Goal: Information Seeking & Learning: Learn about a topic

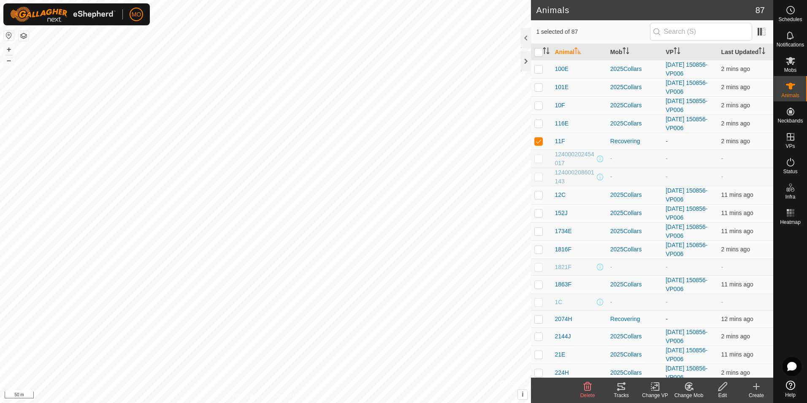
click at [656, 390] on icon at bounding box center [657, 386] width 4 height 8
click at [688, 383] on icon at bounding box center [689, 386] width 11 height 10
click at [711, 351] on link "Choose Mob..." at bounding box center [714, 349] width 84 height 17
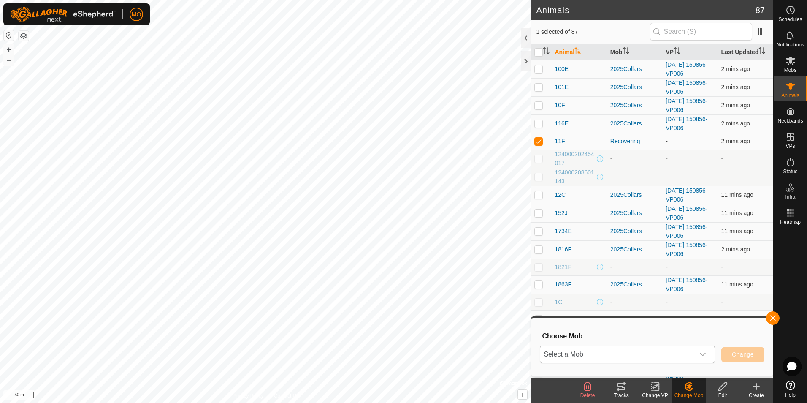
click at [708, 353] on div "dropdown trigger" at bounding box center [702, 354] width 17 height 17
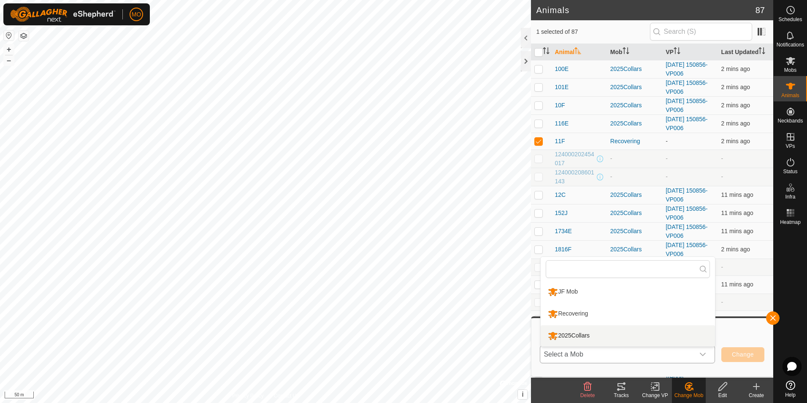
click at [681, 337] on li "2025Collars" at bounding box center [628, 335] width 174 height 21
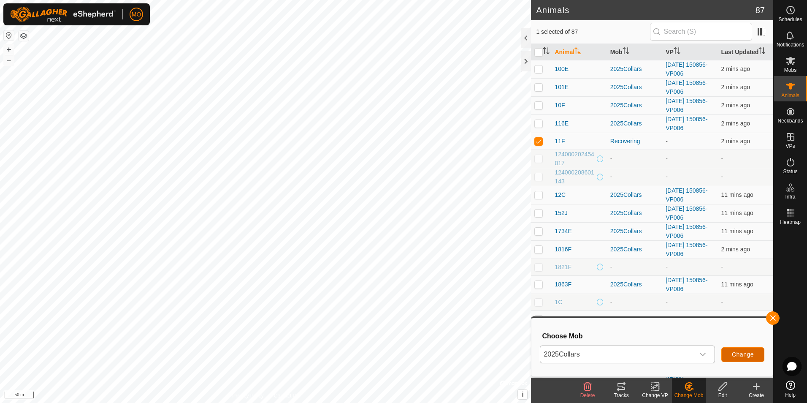
click at [747, 351] on span "Change" at bounding box center [743, 354] width 22 height 7
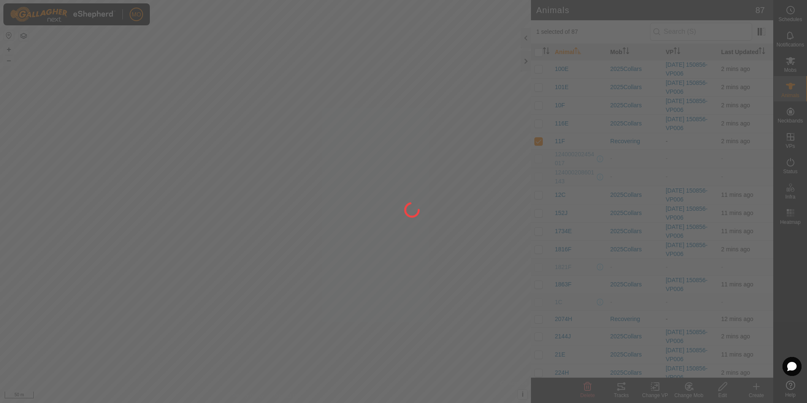
checkbox input "false"
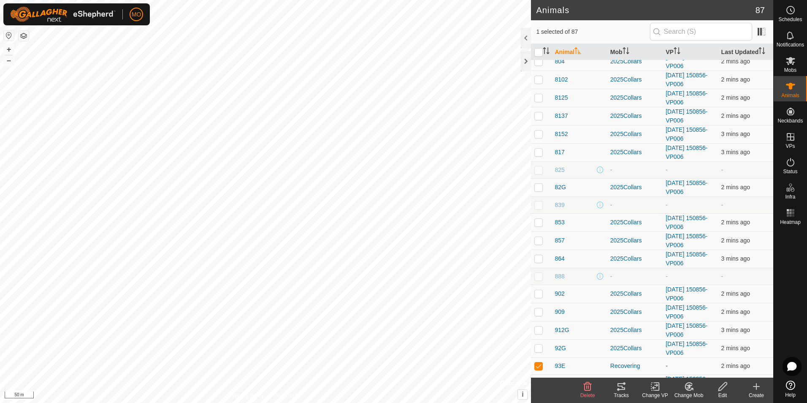
scroll to position [1240, 0]
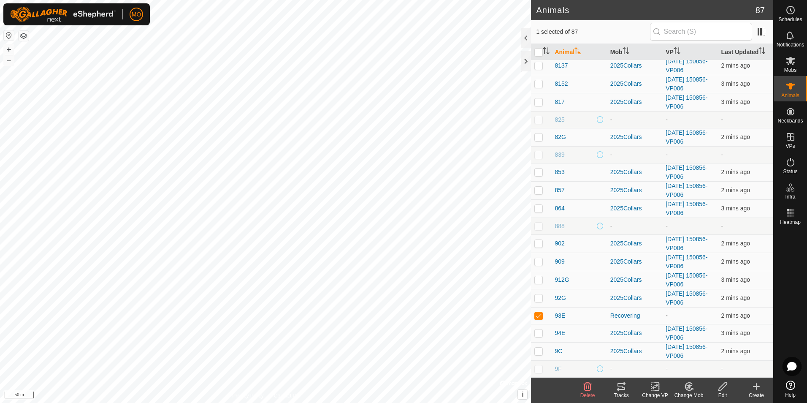
click at [691, 387] on icon at bounding box center [689, 386] width 11 height 10
click at [703, 353] on link "Choose Mob..." at bounding box center [714, 349] width 84 height 17
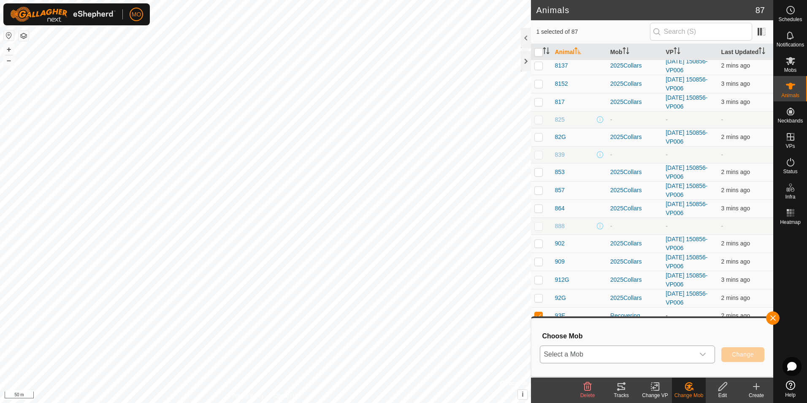
click at [700, 353] on icon "dropdown trigger" at bounding box center [702, 354] width 7 height 7
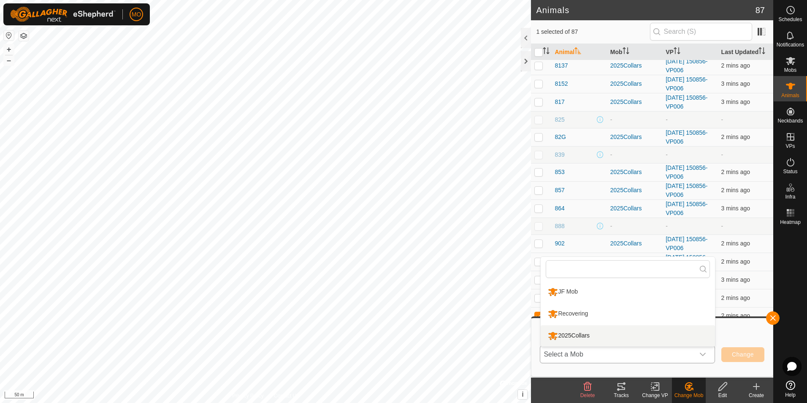
click at [672, 338] on li "2025Collars" at bounding box center [628, 335] width 174 height 21
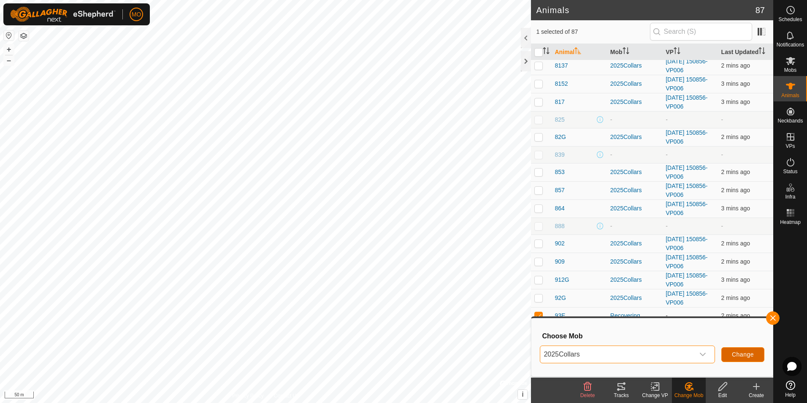
click at [735, 352] on span "Change" at bounding box center [743, 354] width 22 height 7
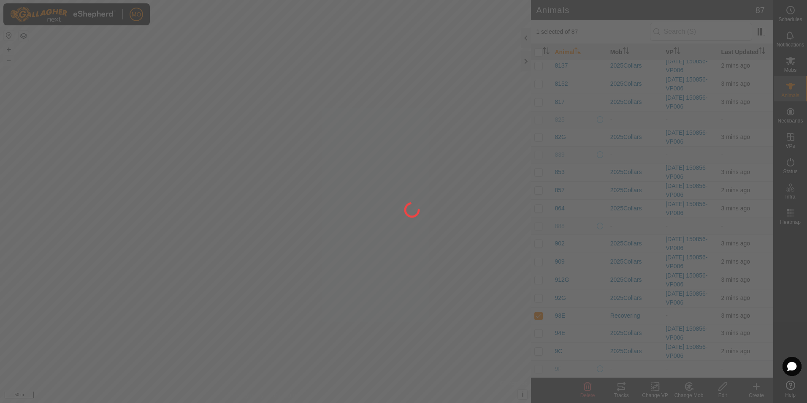
checkbox input "false"
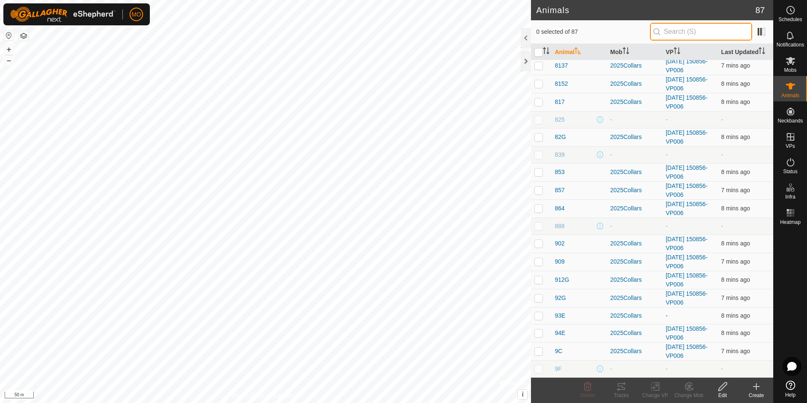
click at [730, 31] on input "text" at bounding box center [701, 32] width 102 height 18
paste input "4219814017"
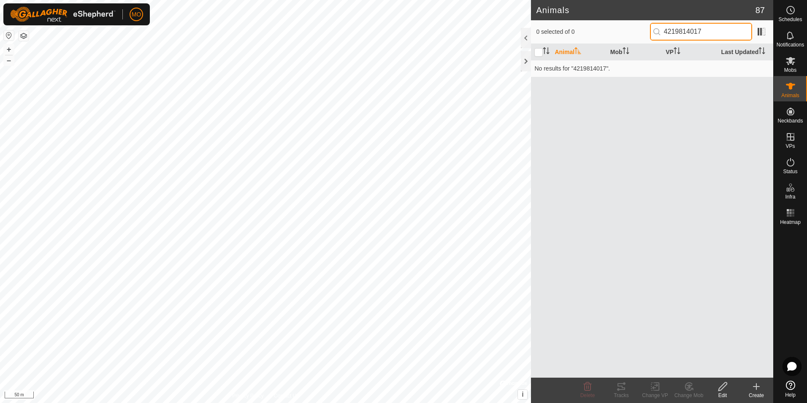
scroll to position [0, 0]
drag, startPoint x: 723, startPoint y: 30, endPoint x: 659, endPoint y: 35, distance: 63.5
click at [659, 35] on input "4219814017" at bounding box center [701, 32] width 102 height 18
type input "4219814017"
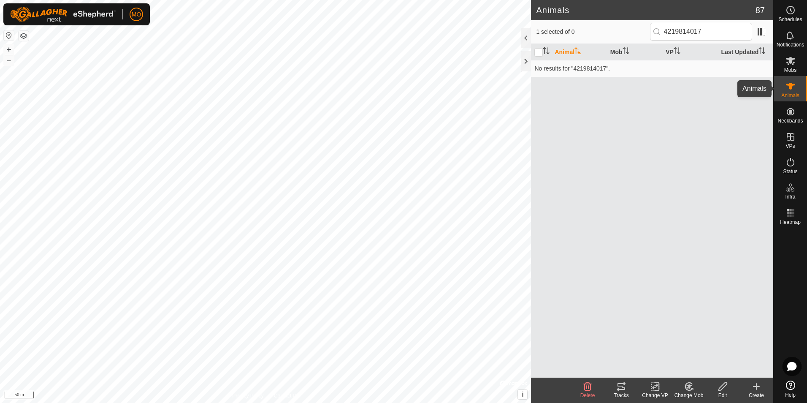
click at [790, 87] on icon at bounding box center [790, 86] width 9 height 7
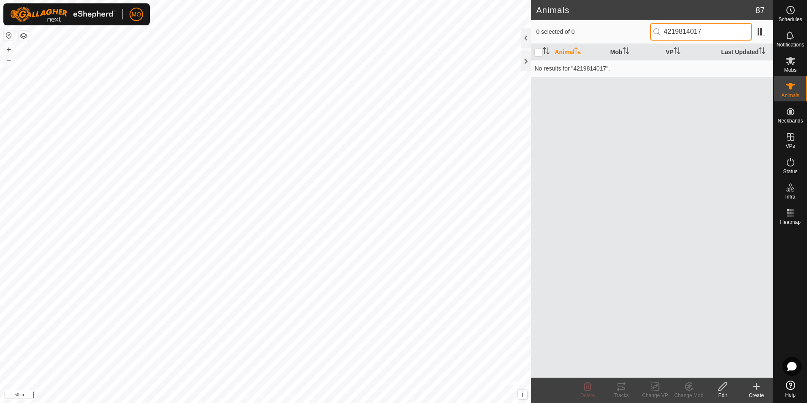
drag, startPoint x: 713, startPoint y: 27, endPoint x: 649, endPoint y: 28, distance: 64.2
click at [649, 28] on div "0 selected of 0 4219814017" at bounding box center [652, 32] width 232 height 18
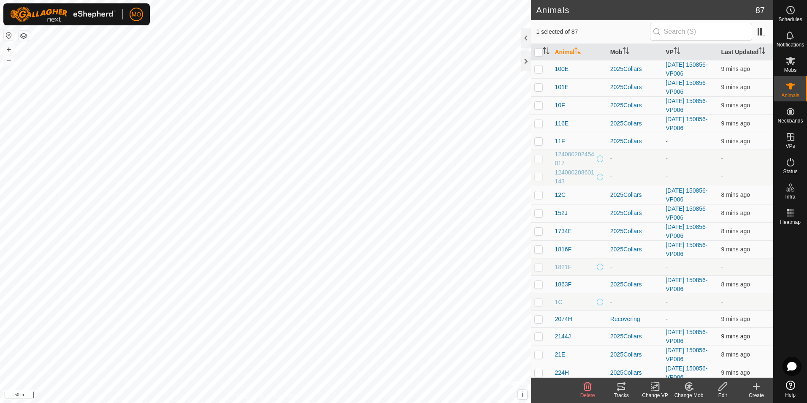
checkbox input "false"
click at [563, 70] on span "100E" at bounding box center [562, 69] width 14 height 9
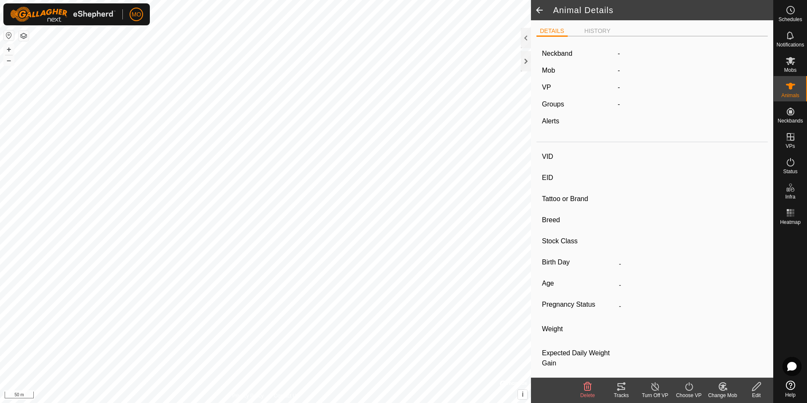
type input "100E"
type input "124000213637005"
type input "-"
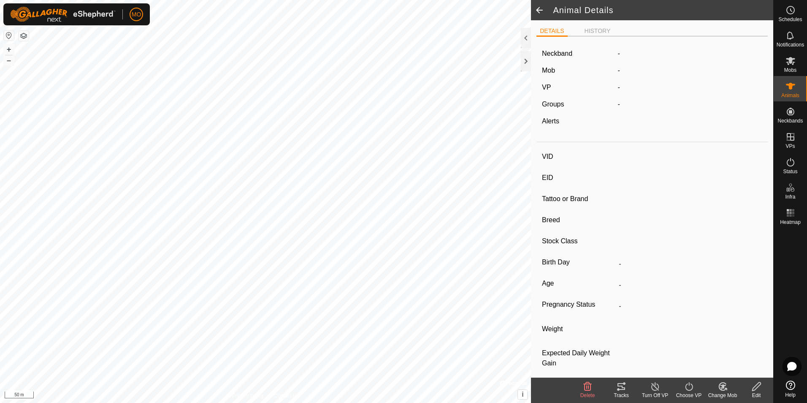
type input "0 kg"
type input "-"
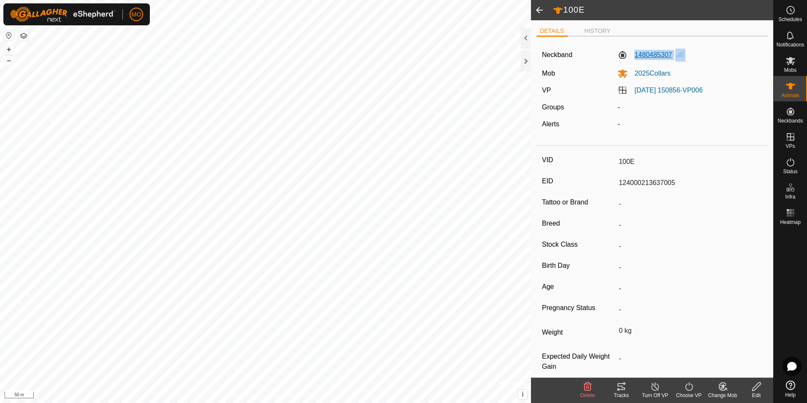
drag, startPoint x: 672, startPoint y: 55, endPoint x: 630, endPoint y: 54, distance: 42.2
click at [630, 54] on div "1480485307" at bounding box center [690, 55] width 152 height 13
copy label "1480485307"
click at [539, 11] on span at bounding box center [539, 10] width 17 height 20
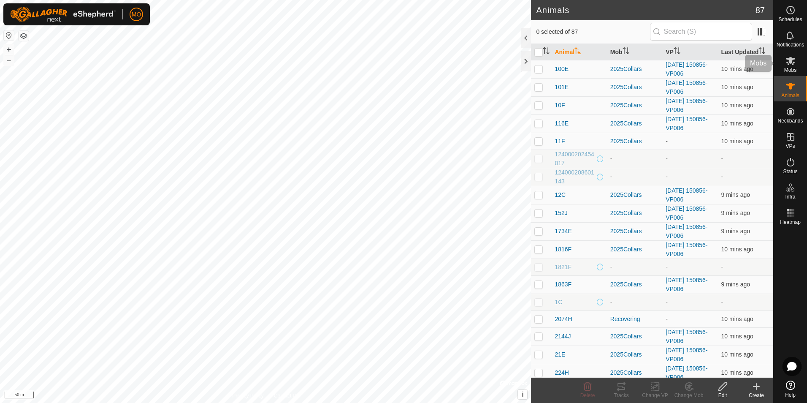
click at [797, 60] on es-mob-svg-icon at bounding box center [790, 61] width 15 height 14
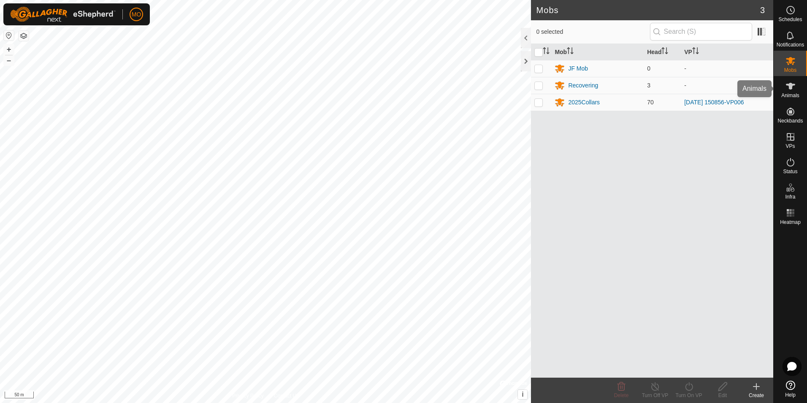
drag, startPoint x: 795, startPoint y: 84, endPoint x: 789, endPoint y: 83, distance: 6.5
click at [795, 84] on icon at bounding box center [790, 86] width 10 height 10
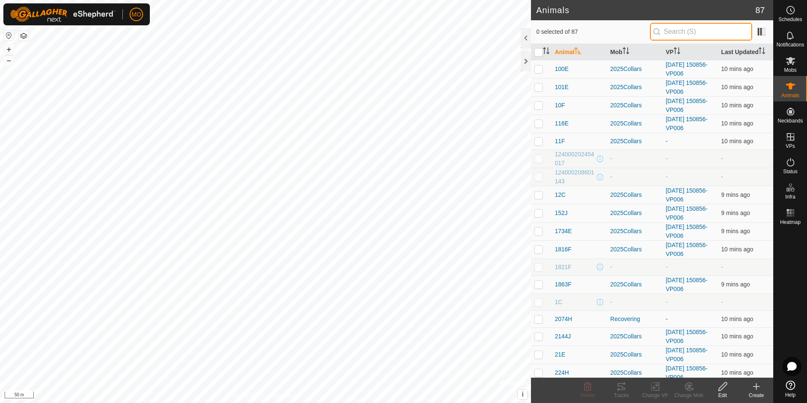
click at [725, 30] on input "text" at bounding box center [701, 32] width 102 height 18
paste input "1480485307"
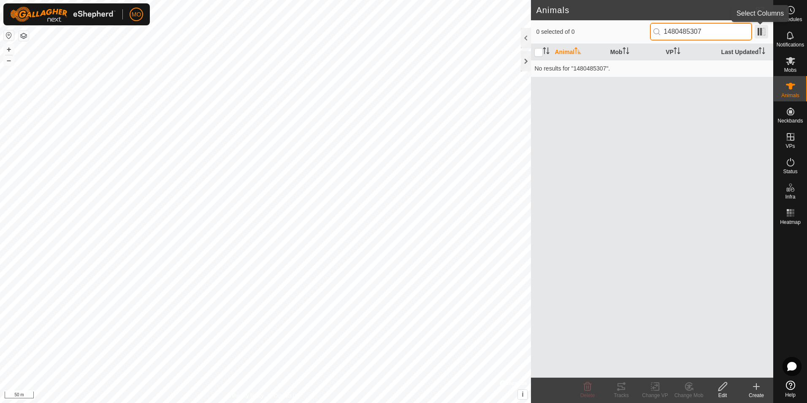
type input "1480485307"
click at [765, 37] on span at bounding box center [762, 32] width 14 height 14
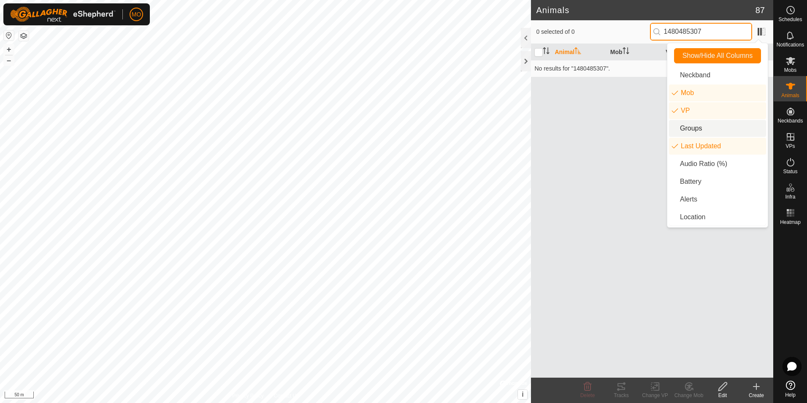
drag, startPoint x: 717, startPoint y: 32, endPoint x: 651, endPoint y: 30, distance: 65.9
click at [651, 30] on div "0 selected of 0 1480485307" at bounding box center [652, 32] width 232 height 18
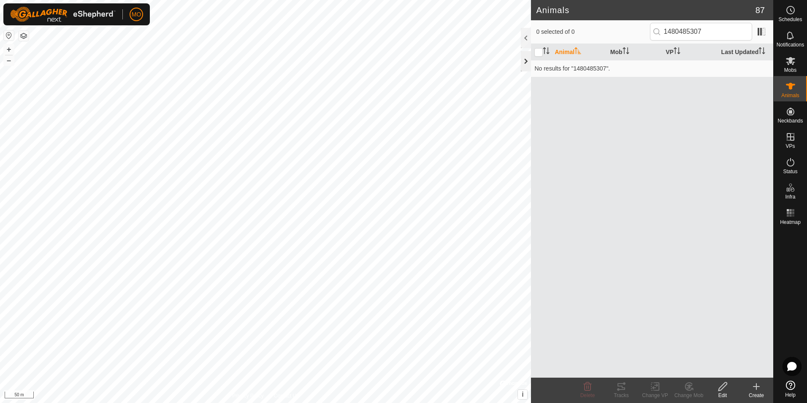
click at [527, 61] on div at bounding box center [526, 61] width 10 height 20
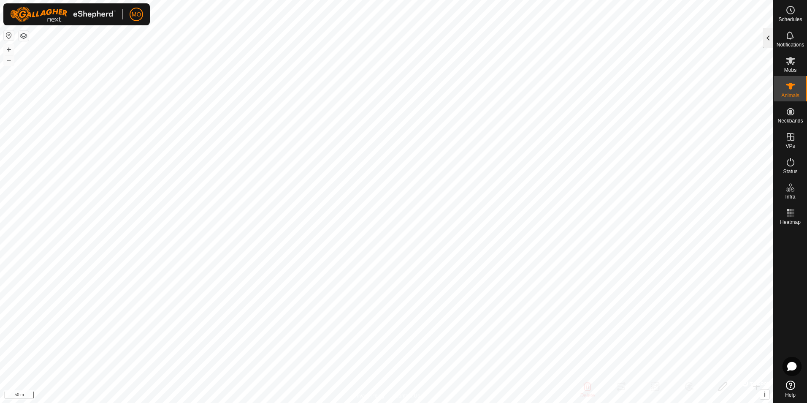
click at [768, 38] on div at bounding box center [768, 38] width 10 height 20
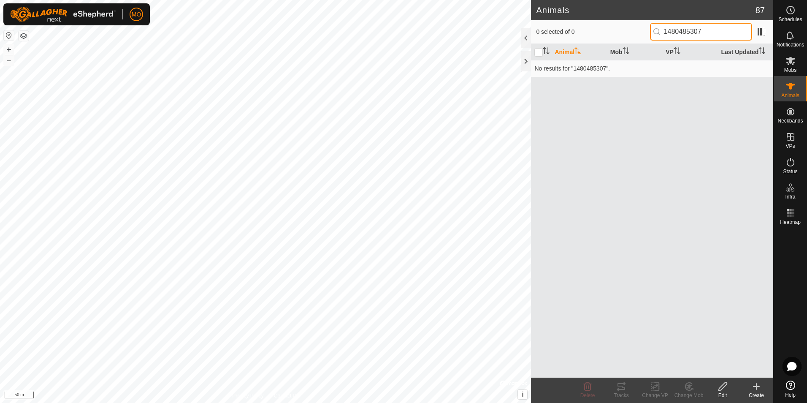
drag, startPoint x: 712, startPoint y: 33, endPoint x: 644, endPoint y: 30, distance: 68.9
click at [644, 30] on div "0 selected of 0 1480485307" at bounding box center [652, 32] width 232 height 18
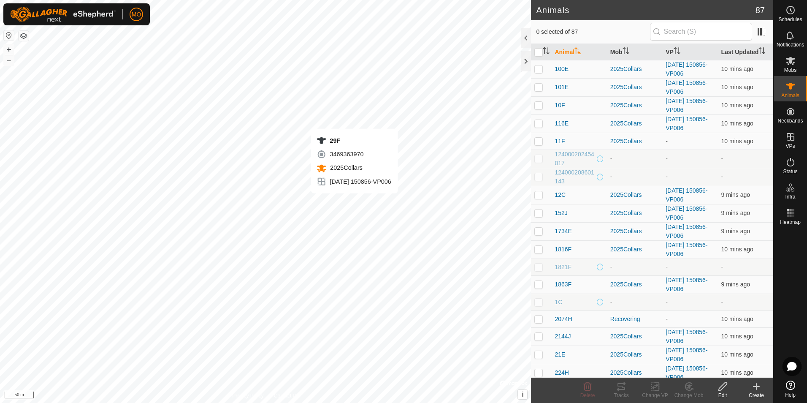
checkbox input "true"
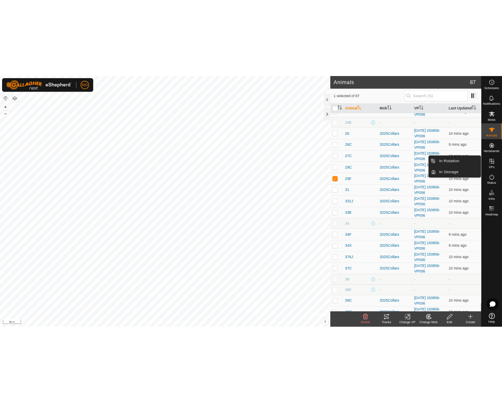
scroll to position [347, 0]
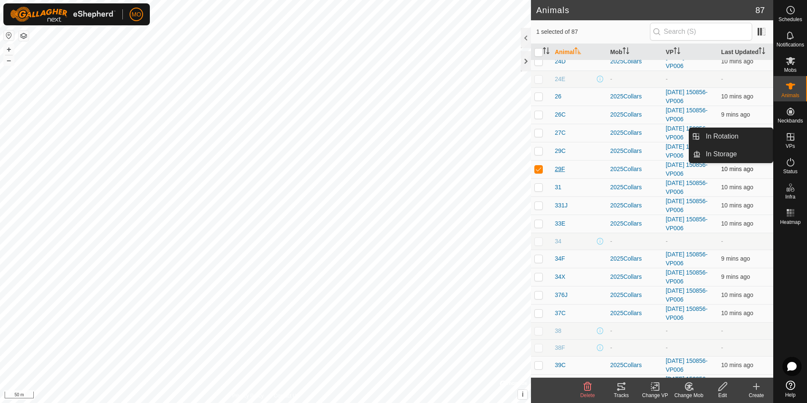
click at [556, 169] on span "29F" at bounding box center [560, 169] width 10 height 9
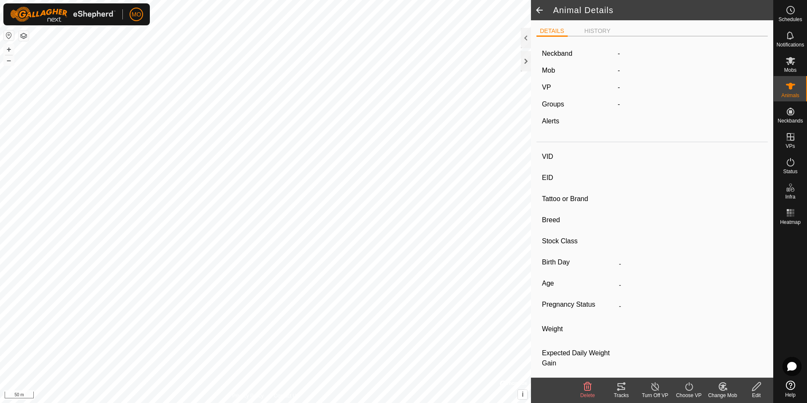
type input "29F"
type input "124000184458071"
type input "-"
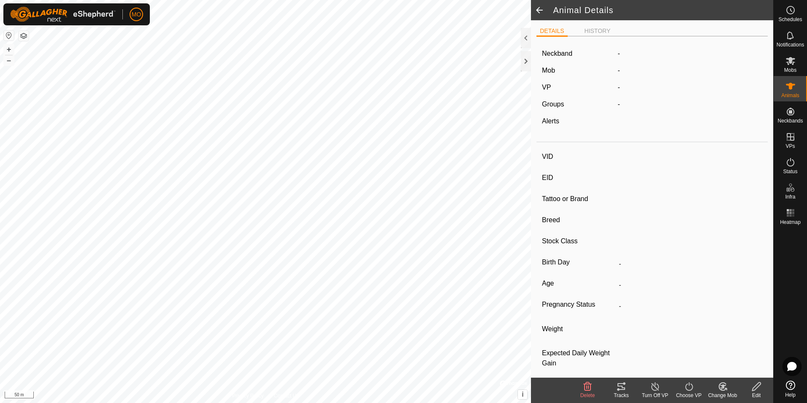
type input "0 kg"
type input "-"
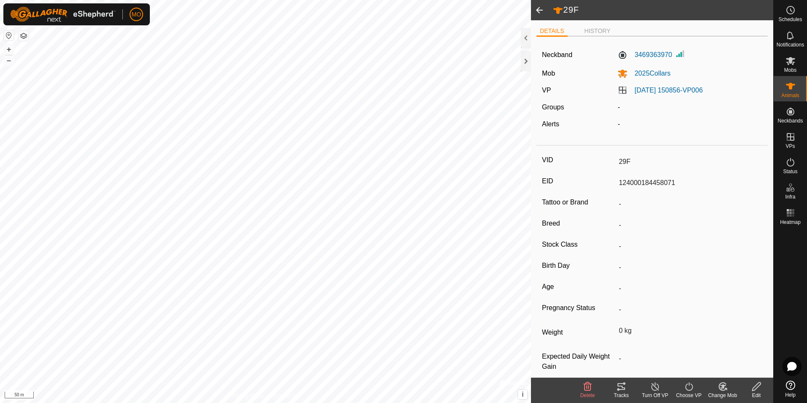
drag, startPoint x: 677, startPoint y: 185, endPoint x: 619, endPoint y: 179, distance: 58.5
click at [619, 179] on input "124000184458071" at bounding box center [688, 183] width 147 height 14
drag, startPoint x: 619, startPoint y: 179, endPoint x: 633, endPoint y: 57, distance: 123.2
click at [633, 57] on div "3469363970" at bounding box center [690, 55] width 152 height 13
copy label "3469363970"
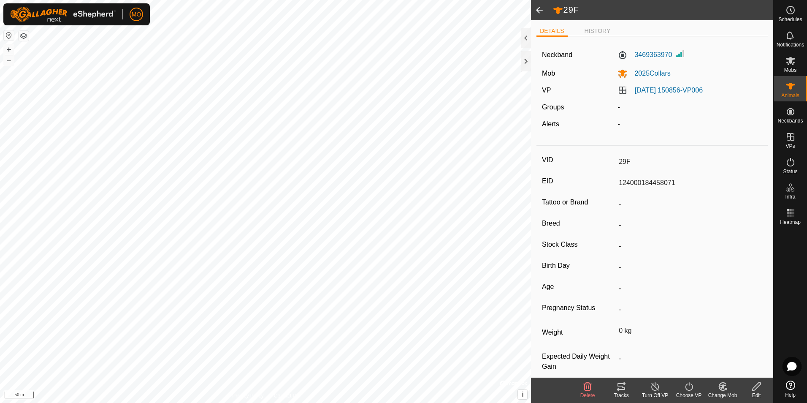
click at [621, 387] on icon at bounding box center [621, 386] width 10 height 10
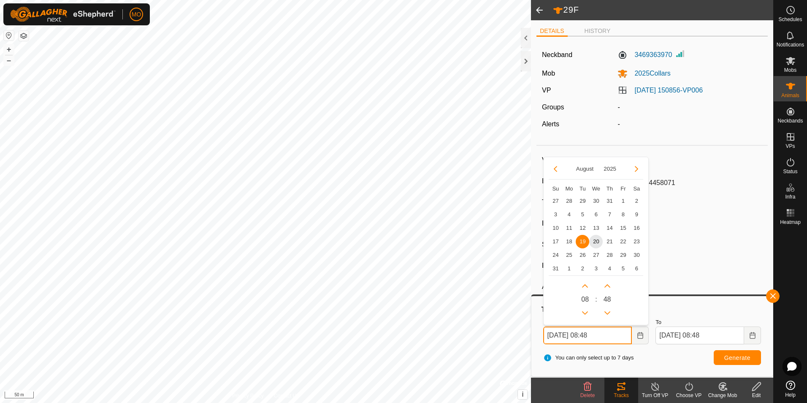
drag, startPoint x: 612, startPoint y: 334, endPoint x: 532, endPoint y: 322, distance: 80.3
click at [532, 322] on div "Tracks From [DATE] 08:48 [DATE] Su Mo Tu We Th Fr Sa 27 28 29 30 31 1 2 3 4 5 6…" at bounding box center [652, 335] width 242 height 82
click at [554, 170] on button "Previous Month" at bounding box center [556, 169] width 14 height 14
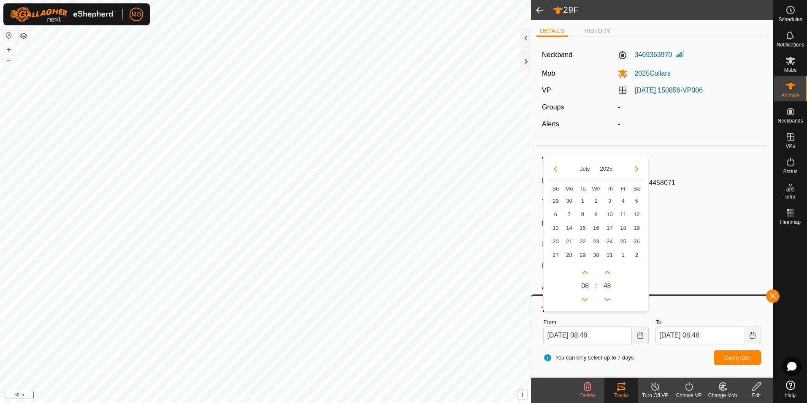
click at [554, 170] on button "Previous Month" at bounding box center [556, 169] width 14 height 14
click at [552, 241] on span "22" at bounding box center [556, 242] width 14 height 14
type input "[DATE] 08:48"
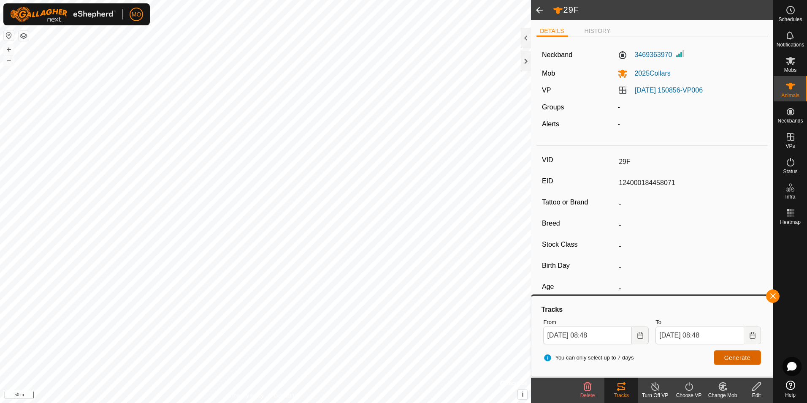
click at [737, 360] on span "Generate" at bounding box center [737, 357] width 26 height 7
click at [741, 356] on span "Generate" at bounding box center [737, 357] width 26 height 7
click at [753, 334] on icon "Choose Date" at bounding box center [752, 335] width 5 height 7
click at [751, 254] on span "28" at bounding box center [749, 255] width 14 height 14
click at [724, 357] on button "Generate" at bounding box center [737, 357] width 47 height 15
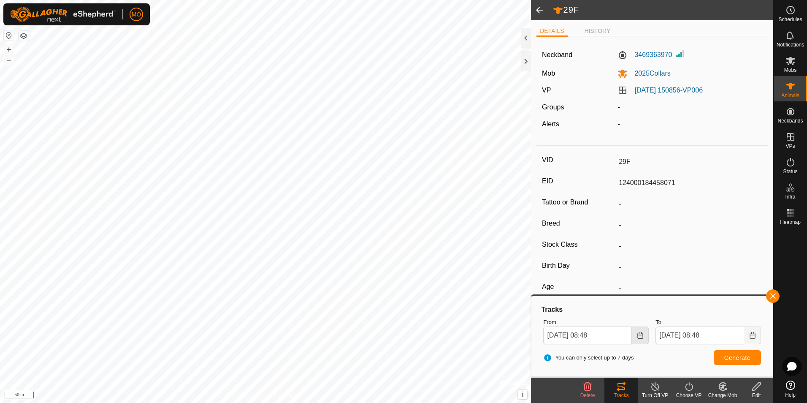
click at [642, 334] on icon "Choose Date" at bounding box center [639, 335] width 5 height 7
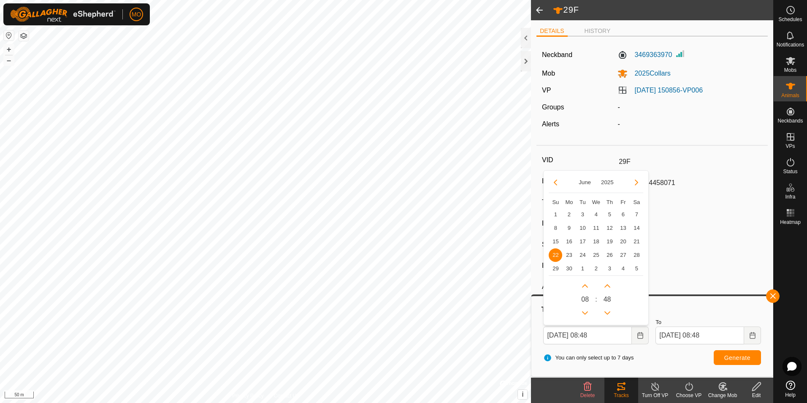
click at [554, 255] on span "22" at bounding box center [556, 255] width 14 height 14
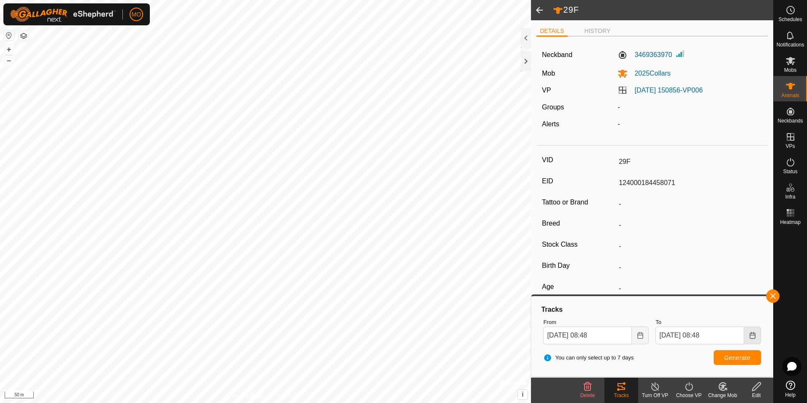
click at [751, 336] on icon "Choose Date" at bounding box center [752, 335] width 7 height 7
click at [705, 255] on span "25" at bounding box center [708, 255] width 14 height 14
type input "[DATE] 08:48"
click at [731, 358] on span "Generate" at bounding box center [737, 357] width 26 height 7
click at [638, 335] on icon "Choose Date" at bounding box center [639, 335] width 5 height 7
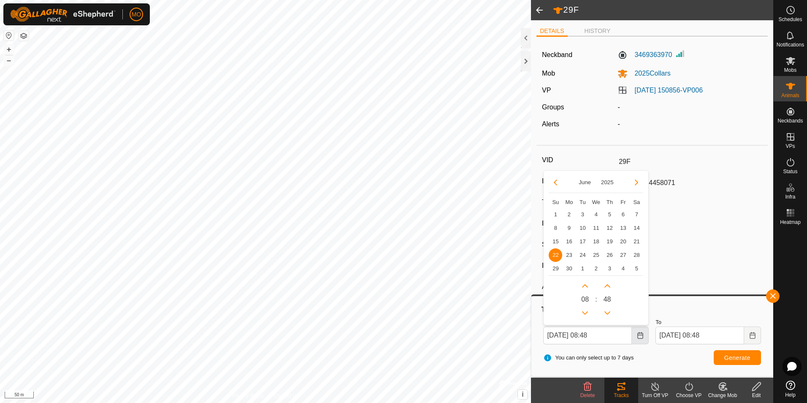
click at [638, 335] on icon "Choose Date" at bounding box center [639, 335] width 5 height 7
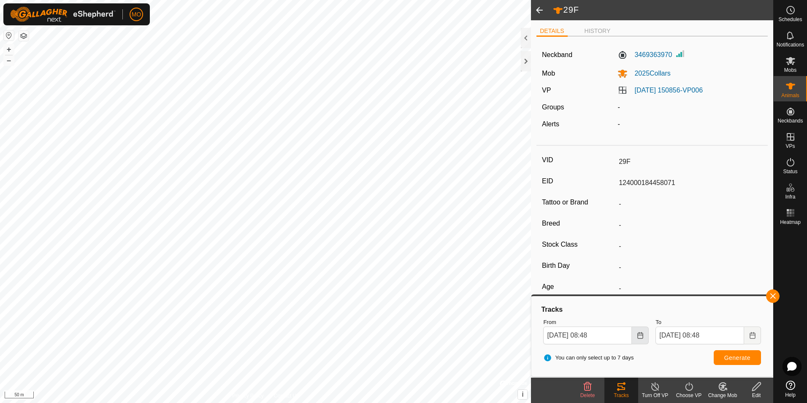
click at [638, 335] on icon "Choose Date" at bounding box center [639, 335] width 5 height 7
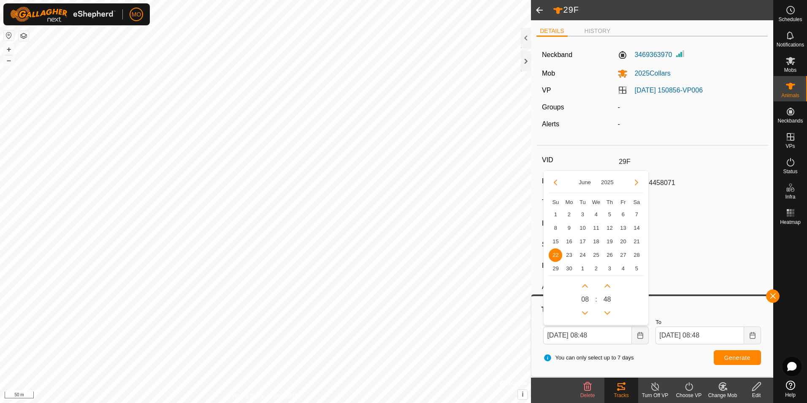
click at [558, 252] on span "22" at bounding box center [556, 255] width 14 height 14
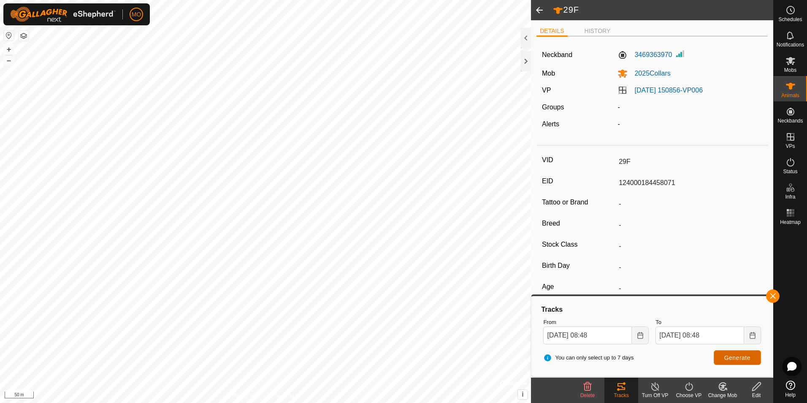
click at [728, 360] on span "Generate" at bounding box center [737, 357] width 26 height 7
click at [641, 336] on icon "Choose Date" at bounding box center [640, 335] width 7 height 7
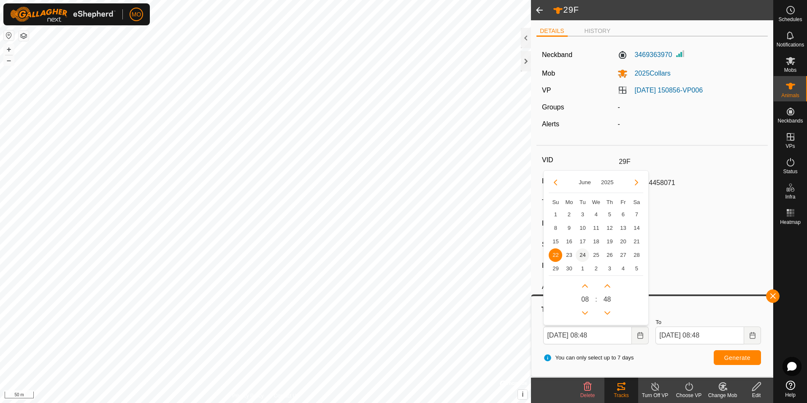
click at [580, 253] on span "24" at bounding box center [583, 255] width 14 height 14
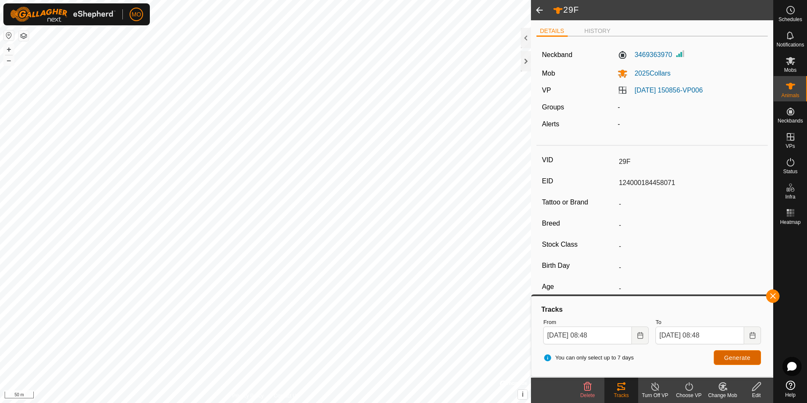
click at [736, 356] on span "Generate" at bounding box center [737, 357] width 26 height 7
click at [640, 338] on icon "Choose Date" at bounding box center [640, 335] width 7 height 7
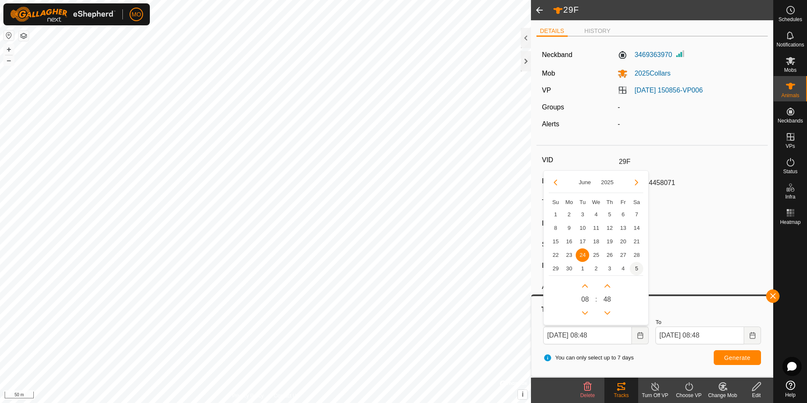
click at [637, 268] on span "5" at bounding box center [637, 269] width 14 height 14
type input "[DATE] 08:48"
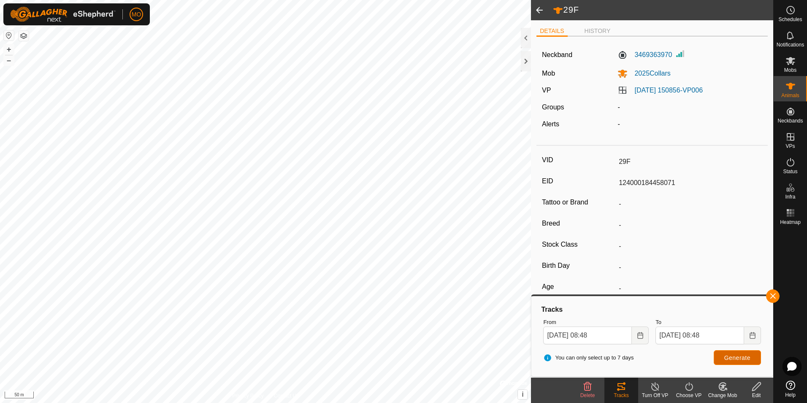
click at [731, 355] on span "Generate" at bounding box center [737, 357] width 26 height 7
click at [530, 62] on div at bounding box center [526, 61] width 10 height 20
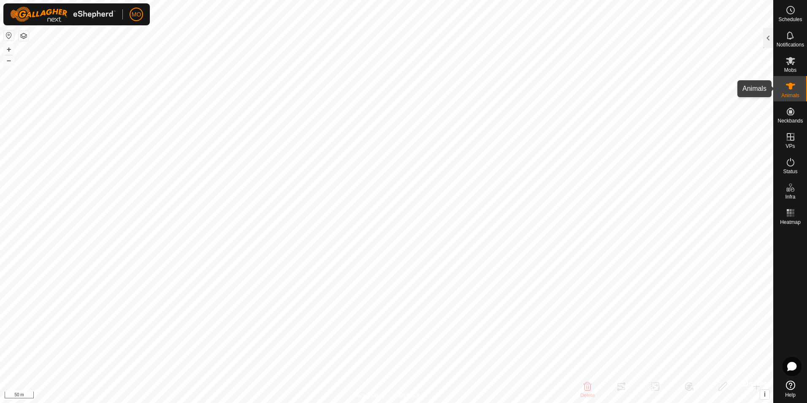
click at [788, 86] on icon at bounding box center [790, 86] width 10 height 10
click at [775, 43] on div "Notifications" at bounding box center [790, 37] width 33 height 25
click at [770, 41] on div at bounding box center [768, 38] width 10 height 20
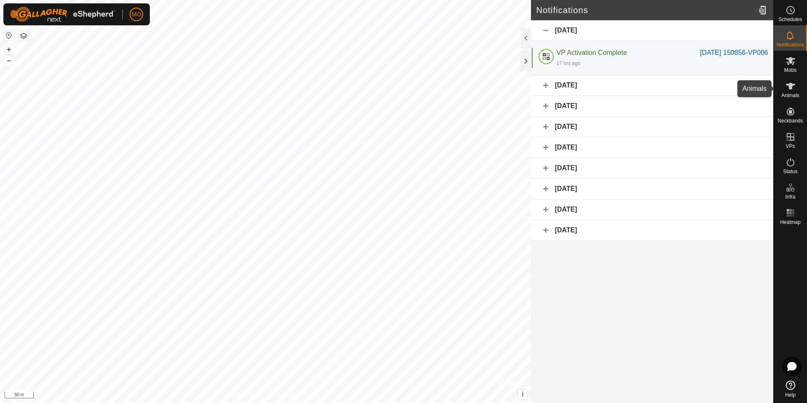
click at [790, 88] on icon at bounding box center [790, 86] width 9 height 7
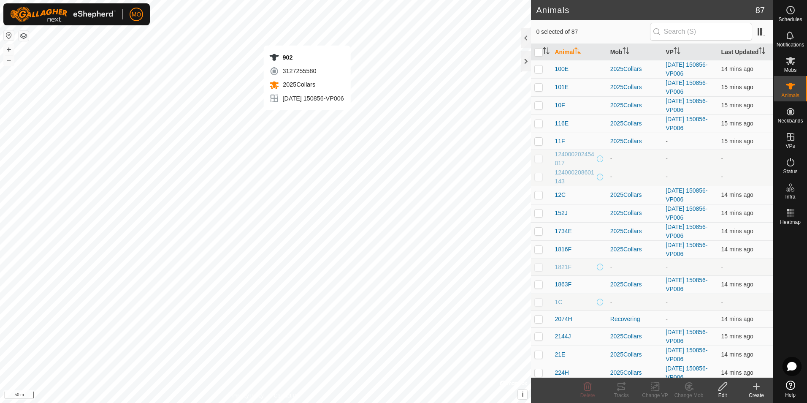
checkbox input "true"
click at [623, 388] on icon at bounding box center [621, 386] width 8 height 7
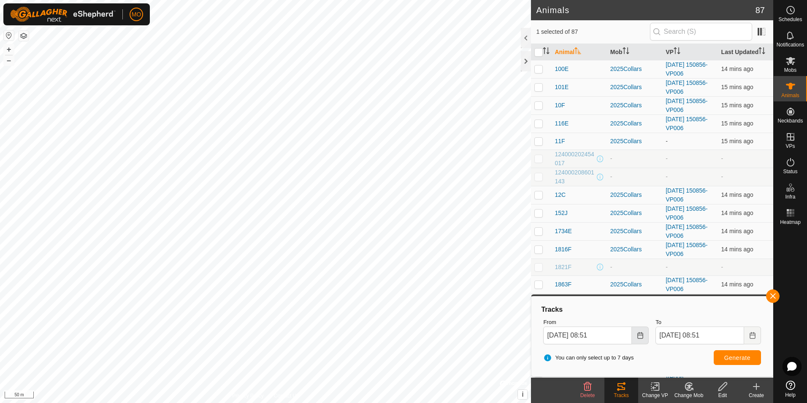
click at [644, 337] on button "Choose Date" at bounding box center [640, 335] width 17 height 18
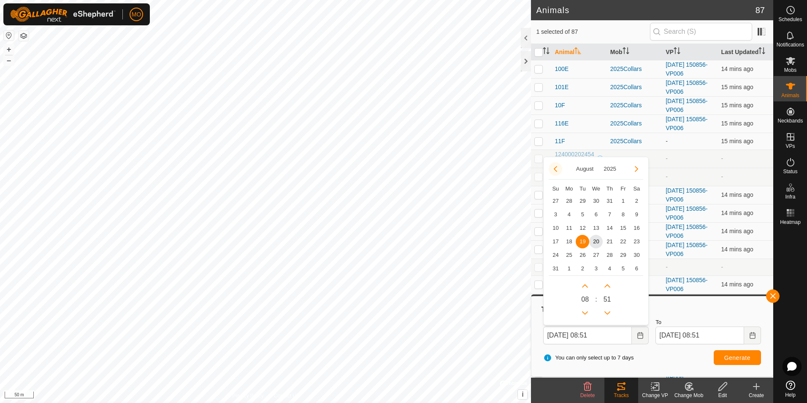
click at [558, 168] on button "Previous Month" at bounding box center [556, 169] width 14 height 14
click at [556, 241] on span "22" at bounding box center [556, 242] width 14 height 14
type input "[DATE] 08:51"
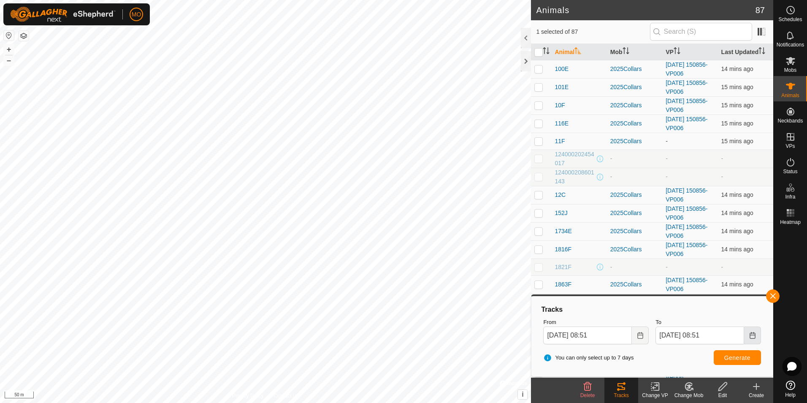
click at [750, 336] on icon "Choose Date" at bounding box center [752, 335] width 5 height 7
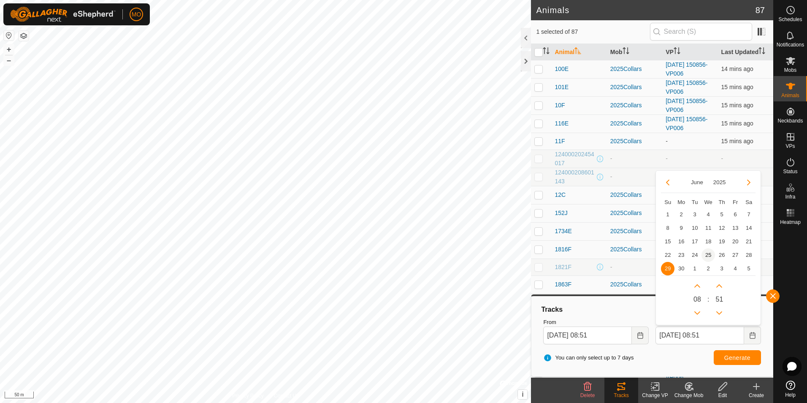
click at [706, 255] on span "25" at bounding box center [708, 255] width 14 height 14
type input "[DATE] 08:51"
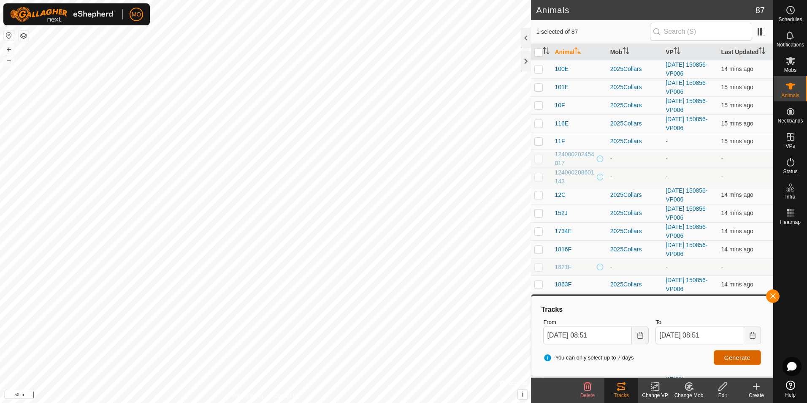
click at [727, 360] on span "Generate" at bounding box center [737, 357] width 26 height 7
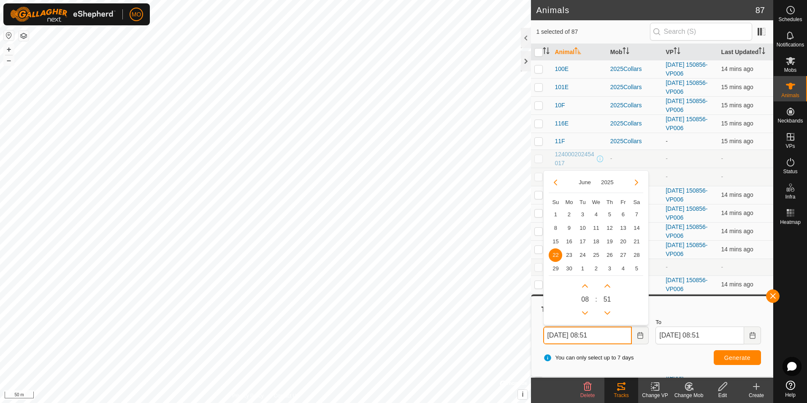
click at [596, 337] on input "[DATE] 08:51" at bounding box center [587, 335] width 89 height 18
click at [600, 336] on input "[DATE] 08:51" at bounding box center [587, 335] width 89 height 18
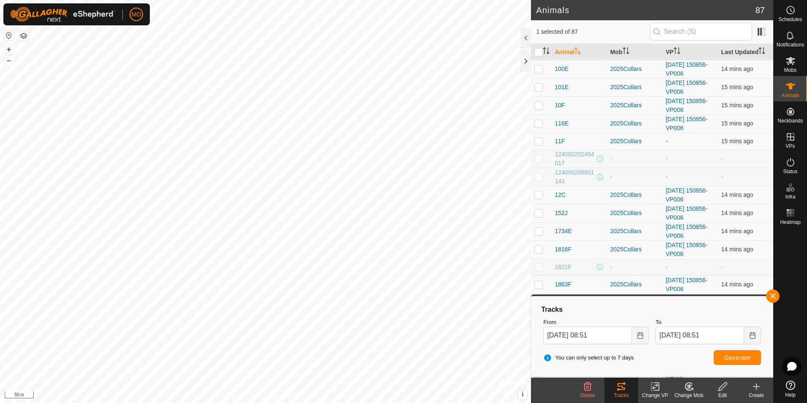
click at [670, 354] on div "You can only select up to 7 days Generate" at bounding box center [652, 357] width 225 height 20
click at [638, 338] on icon "Choose Date" at bounding box center [639, 335] width 5 height 7
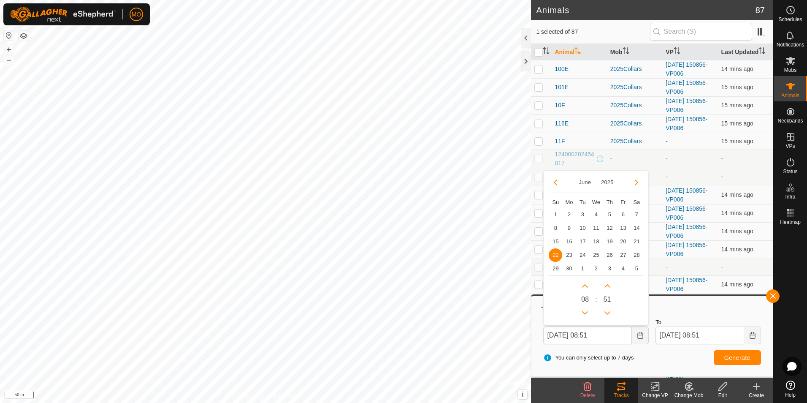
click at [634, 189] on p-button "Choose Date" at bounding box center [637, 183] width 14 height 14
click at [634, 183] on button "Next Month" at bounding box center [637, 183] width 14 height 14
click at [585, 255] on span "19" at bounding box center [583, 255] width 14 height 14
type input "[DATE] 08:51"
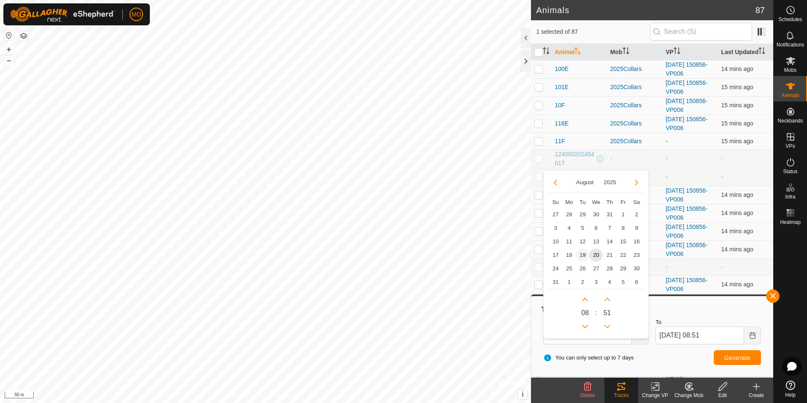
type input "[DATE] 08:51"
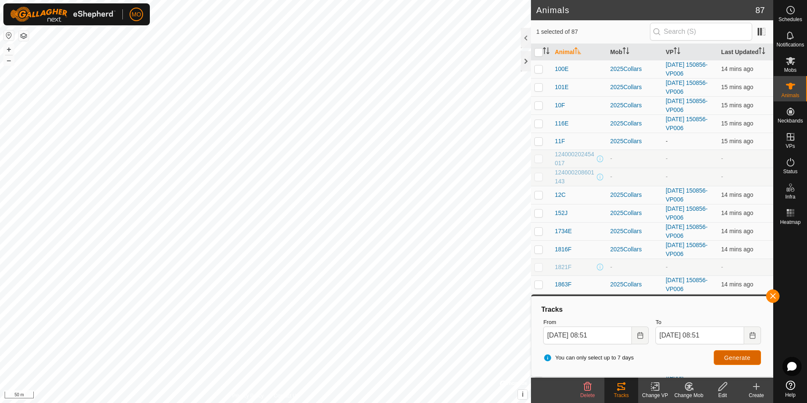
click at [730, 358] on span "Generate" at bounding box center [737, 357] width 26 height 7
click at [748, 341] on button "Choose Date" at bounding box center [752, 335] width 17 height 18
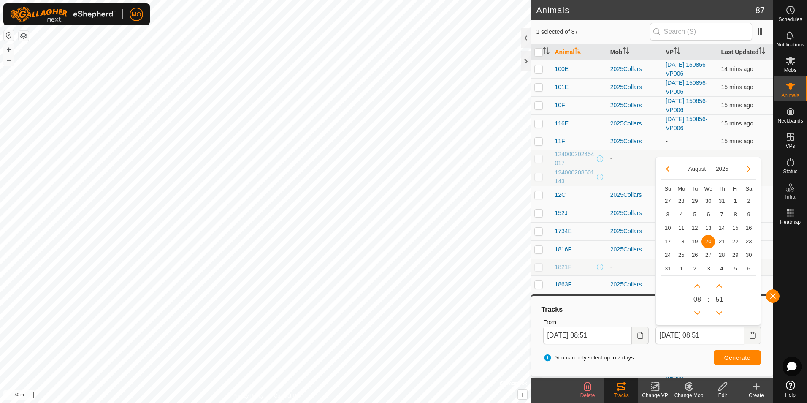
click at [713, 242] on span "20" at bounding box center [708, 242] width 14 height 14
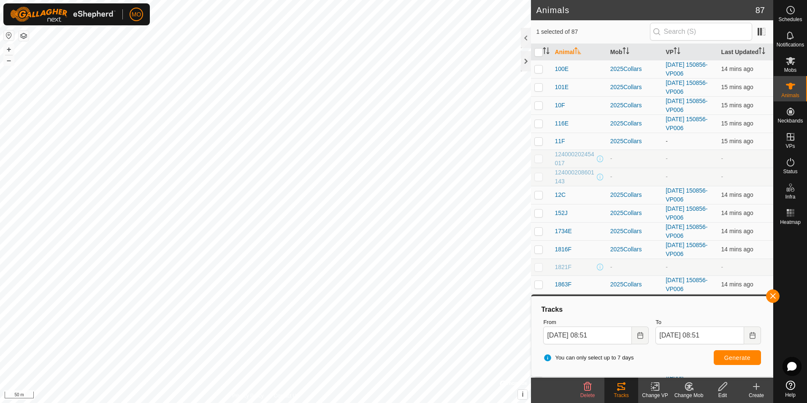
click at [742, 349] on div "You can only select up to 7 days Generate" at bounding box center [652, 357] width 225 height 20
click at [739, 357] on span "Generate" at bounding box center [737, 357] width 26 height 7
click at [638, 336] on icon "Choose Date" at bounding box center [640, 335] width 7 height 7
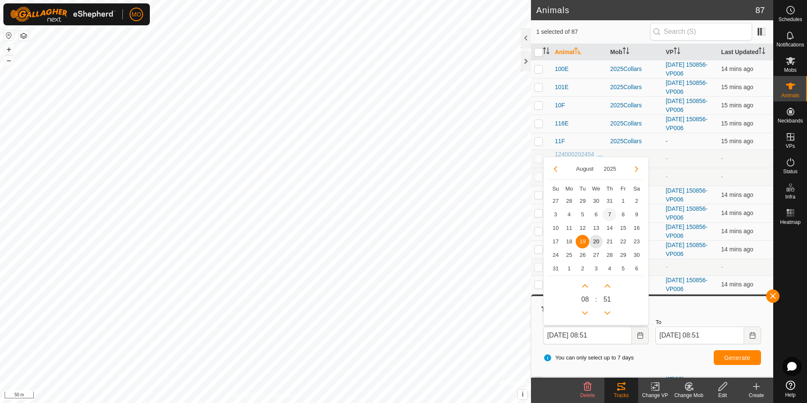
click at [609, 217] on span "7" at bounding box center [610, 215] width 14 height 14
type input "[DATE] 08:51"
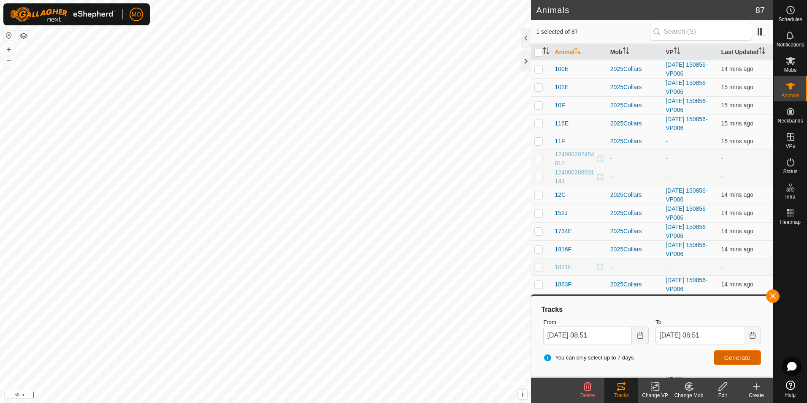
click at [728, 356] on span "Generate" at bounding box center [737, 357] width 26 height 7
click at [636, 335] on button "Choose Date" at bounding box center [640, 335] width 17 height 18
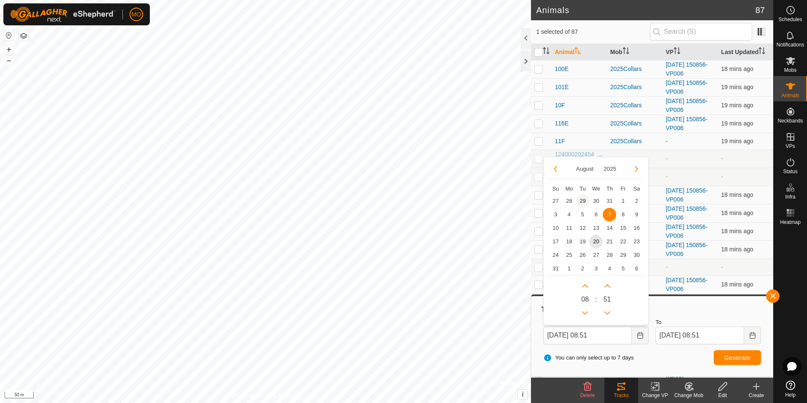
click at [585, 203] on span "29" at bounding box center [583, 201] width 14 height 14
type input "[DATE] 08:51"
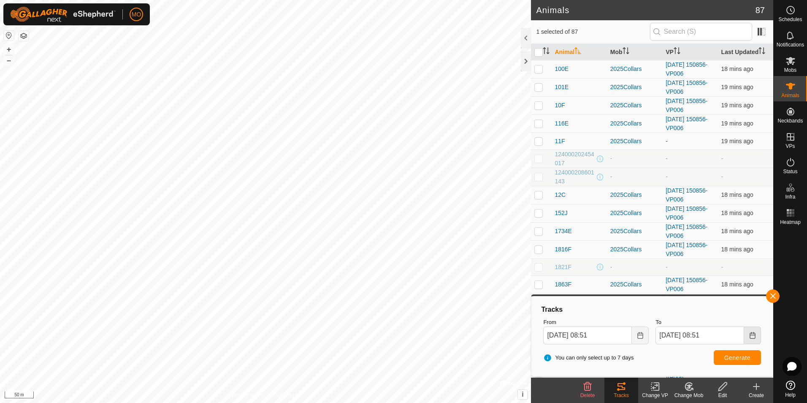
click at [751, 333] on icon "Choose Date" at bounding box center [752, 335] width 5 height 7
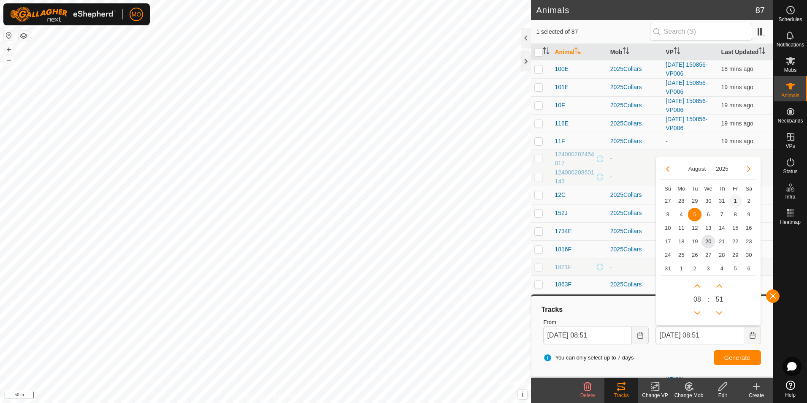
click at [730, 202] on span "1" at bounding box center [735, 201] width 14 height 14
type input "[DATE] 08:51"
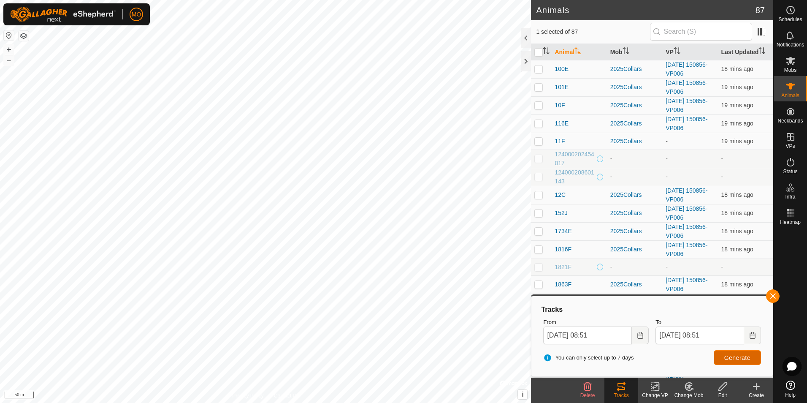
click at [738, 357] on span "Generate" at bounding box center [737, 357] width 26 height 7
checkbox input "true"
checkbox input "false"
click at [639, 342] on button "Choose Date" at bounding box center [640, 335] width 17 height 18
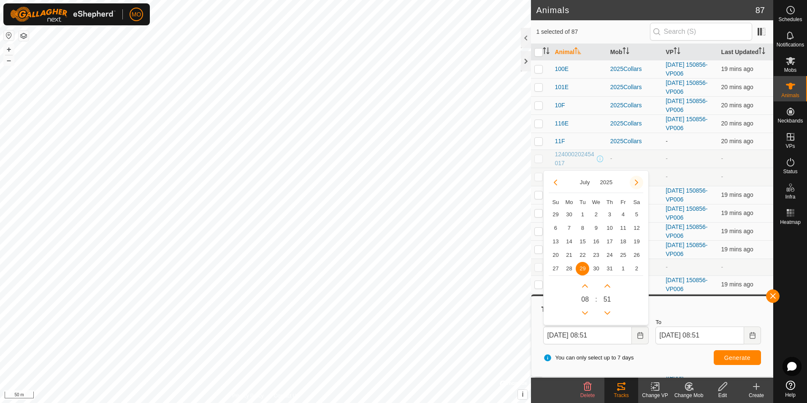
click at [636, 183] on button "Next Month" at bounding box center [637, 183] width 14 height 14
click at [622, 217] on span "1" at bounding box center [623, 215] width 14 height 14
type input "[DATE] 08:51"
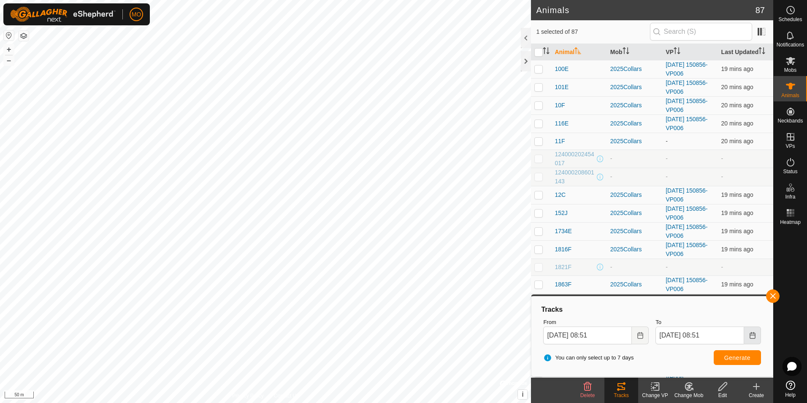
click at [750, 334] on icon "Choose Date" at bounding box center [752, 335] width 5 height 7
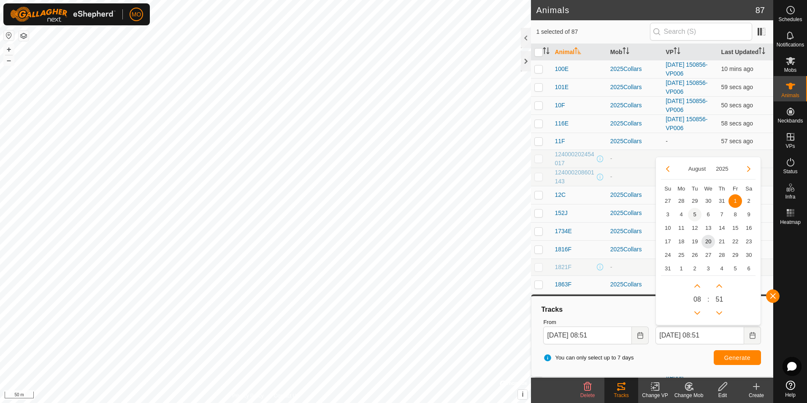
click at [692, 217] on span "5" at bounding box center [695, 215] width 14 height 14
type input "[DATE] 08:51"
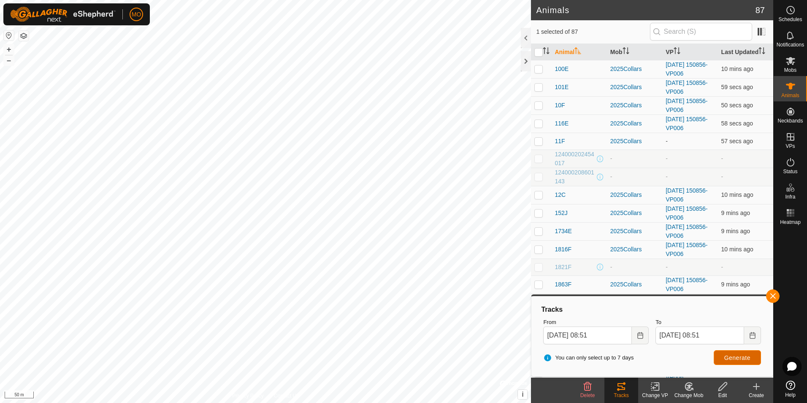
click at [743, 358] on span "Generate" at bounding box center [737, 357] width 26 height 7
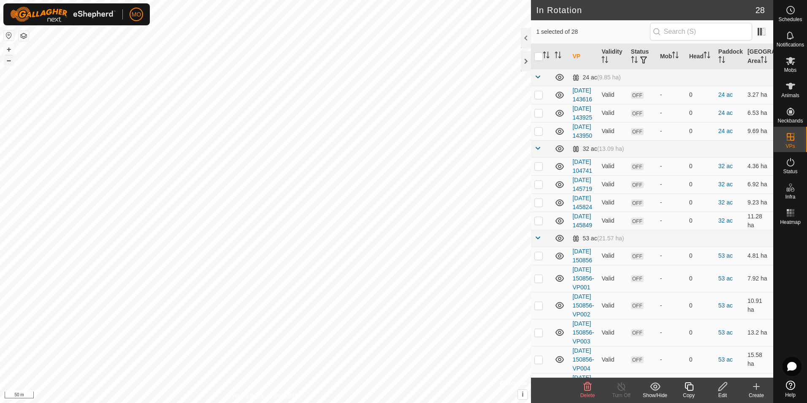
click at [10, 60] on button "–" at bounding box center [9, 60] width 10 height 10
click at [6, 51] on button "+" at bounding box center [9, 49] width 10 height 10
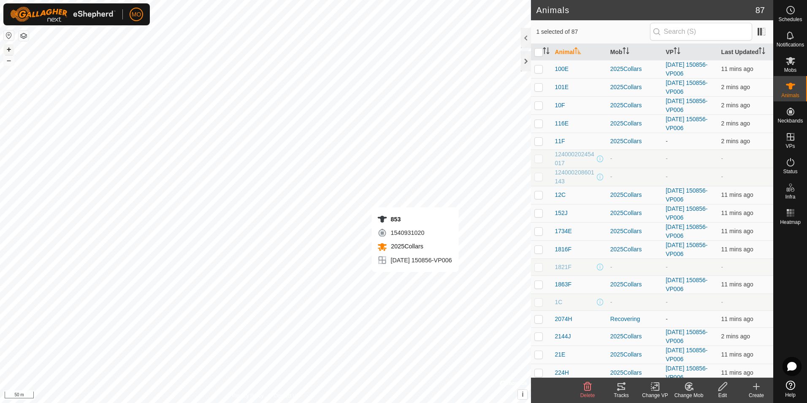
checkbox input "true"
checkbox input "false"
checkbox input "true"
checkbox input "false"
checkbox input "true"
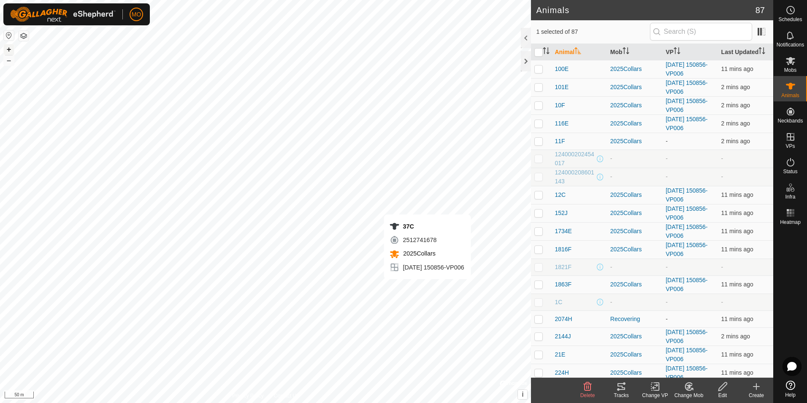
checkbox input "false"
click at [538, 69] on p-checkbox at bounding box center [538, 68] width 8 height 7
checkbox input "true"
click at [625, 393] on div "Tracks" at bounding box center [621, 395] width 34 height 8
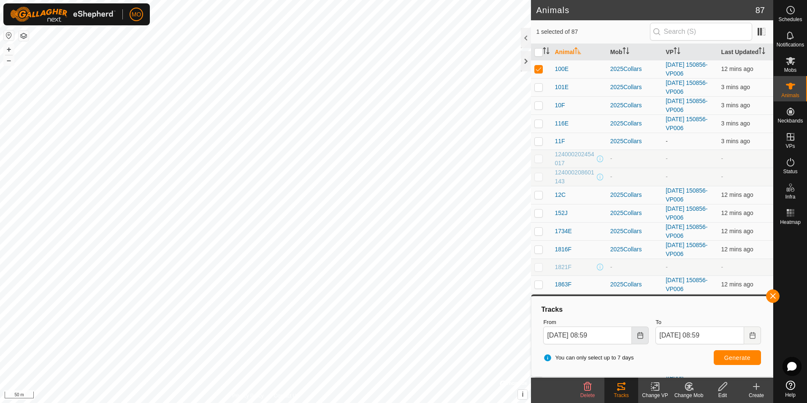
click at [641, 339] on button "Choose Date" at bounding box center [640, 335] width 17 height 18
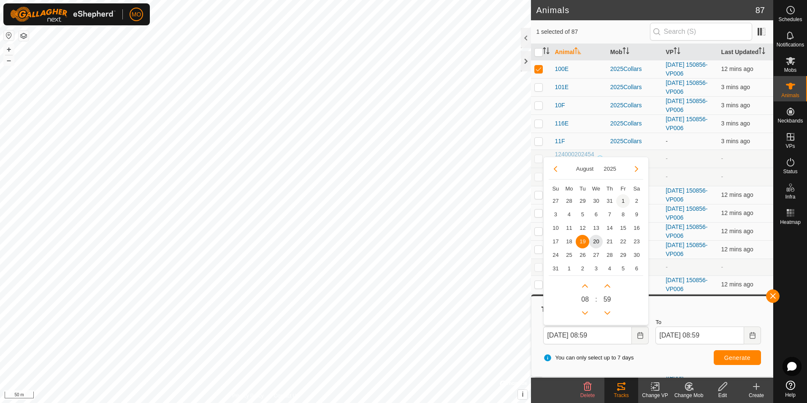
click at [626, 201] on span "1" at bounding box center [623, 201] width 14 height 14
type input "[DATE] 08:59"
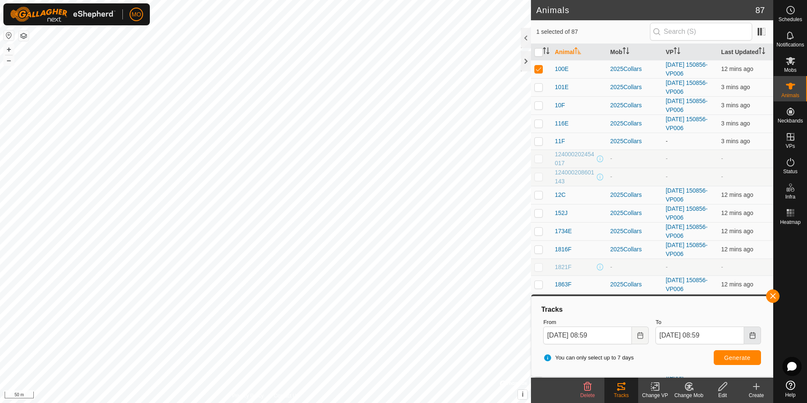
click at [754, 333] on icon "Choose Date" at bounding box center [752, 335] width 7 height 7
click at [737, 356] on span "Generate" at bounding box center [737, 357] width 26 height 7
click at [641, 334] on icon "Choose Date" at bounding box center [640, 335] width 7 height 7
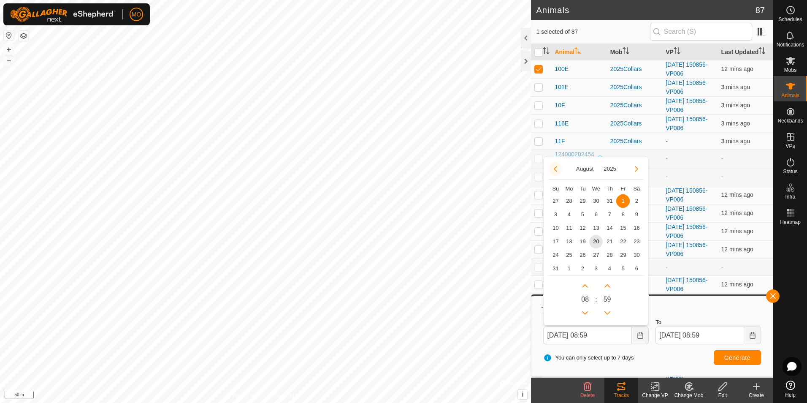
click at [558, 171] on button "Previous Month" at bounding box center [556, 169] width 14 height 14
click at [609, 242] on span "24" at bounding box center [610, 242] width 14 height 14
type input "[DATE] 08:59"
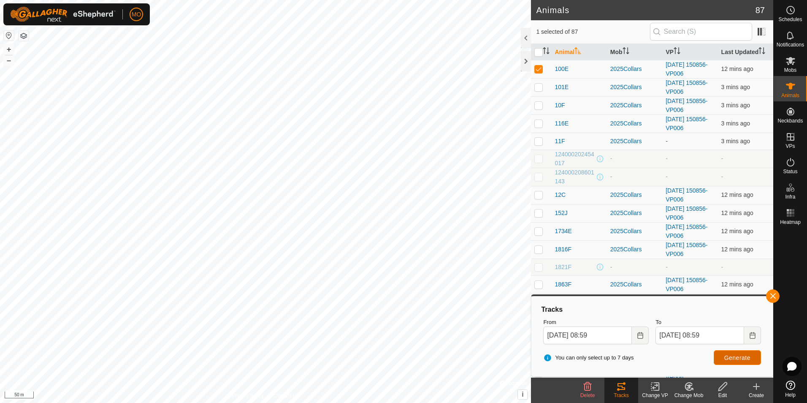
click at [734, 353] on button "Generate" at bounding box center [737, 357] width 47 height 15
click at [636, 335] on button "Choose Date" at bounding box center [640, 335] width 17 height 18
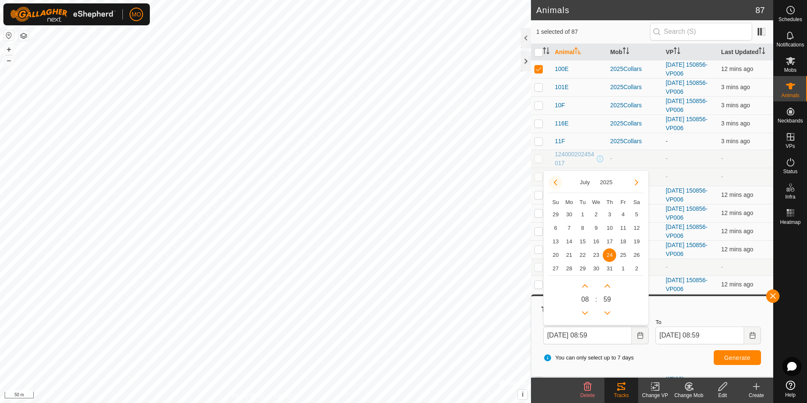
click at [554, 182] on button "Previous Month" at bounding box center [556, 183] width 14 height 14
click at [556, 216] on span "1" at bounding box center [556, 215] width 14 height 14
type input "[DATE] 08:59"
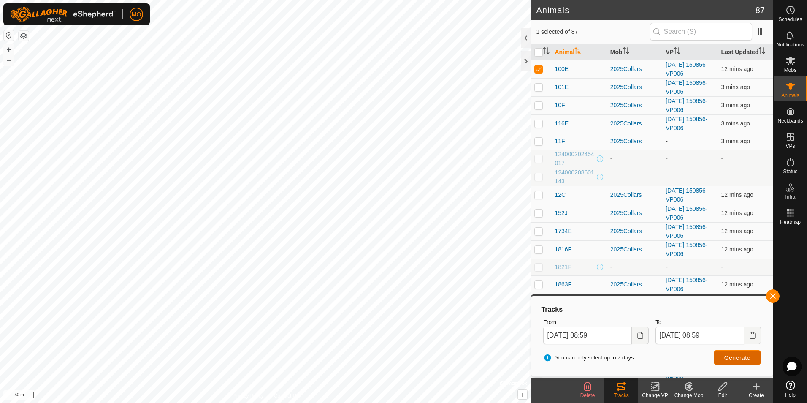
click at [737, 360] on span "Generate" at bounding box center [737, 357] width 26 height 7
click at [643, 339] on button "Choose Date" at bounding box center [640, 335] width 17 height 18
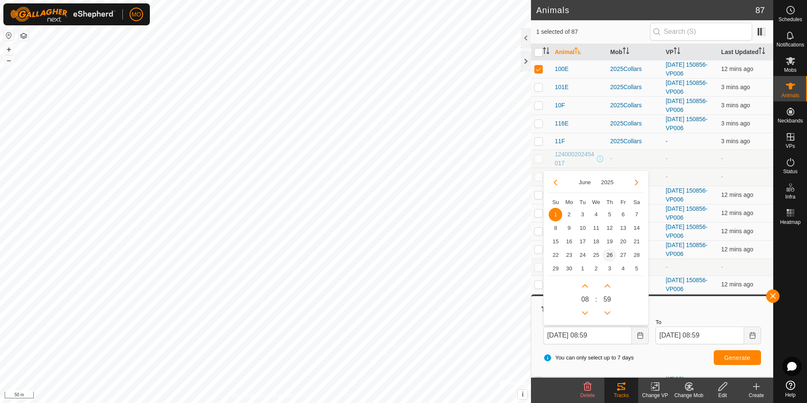
click at [612, 254] on span "26" at bounding box center [610, 255] width 14 height 14
type input "[DATE] 08:59"
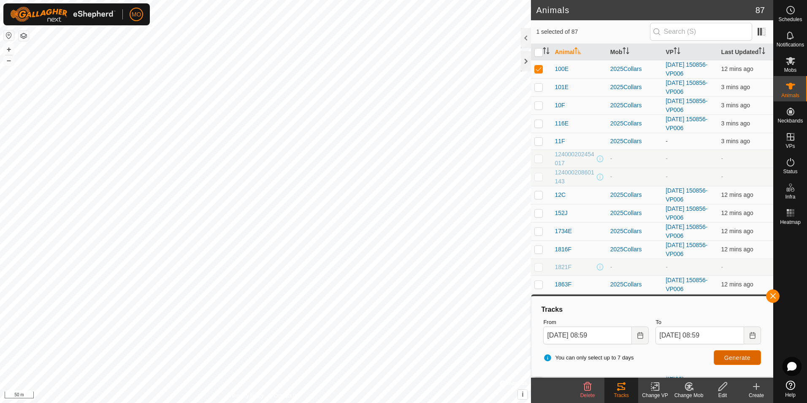
click at [721, 360] on button "Generate" at bounding box center [737, 357] width 47 height 15
click at [640, 336] on icon "Choose Date" at bounding box center [640, 335] width 7 height 7
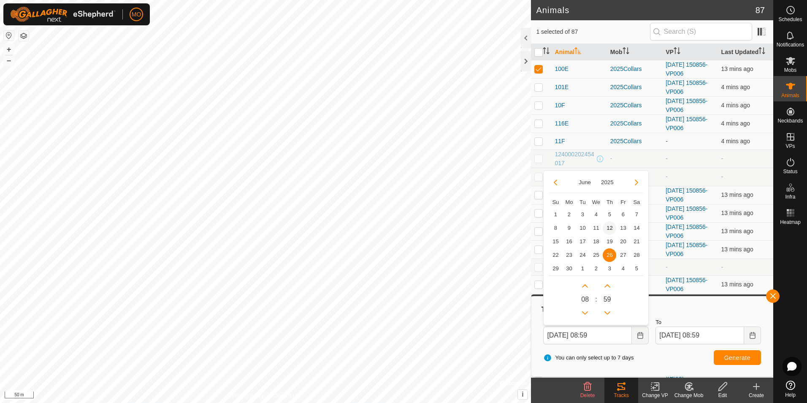
click at [608, 227] on span "12" at bounding box center [610, 228] width 14 height 14
type input "[DATE] 08:59"
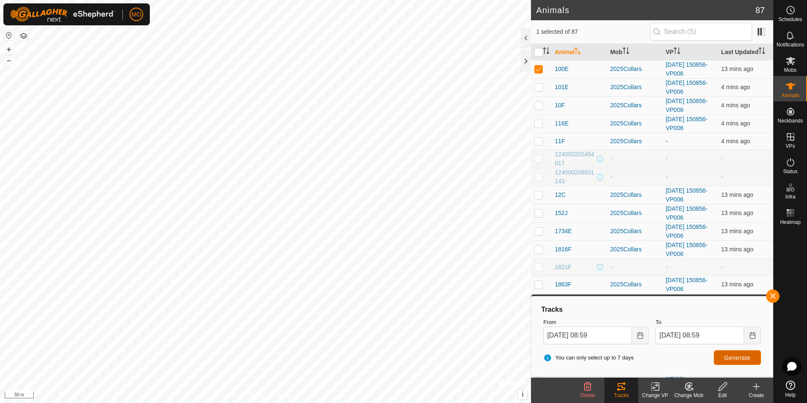
click at [732, 359] on span "Generate" at bounding box center [737, 357] width 26 height 7
click at [563, 70] on span "100E" at bounding box center [562, 69] width 14 height 9
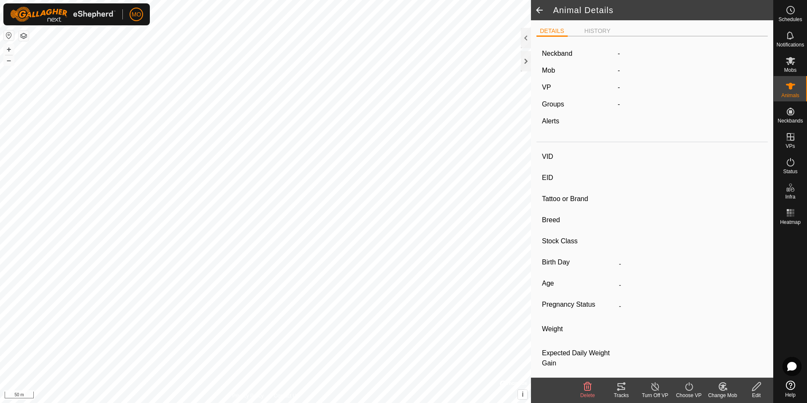
type input "100E"
type input "124000213637005"
type input "-"
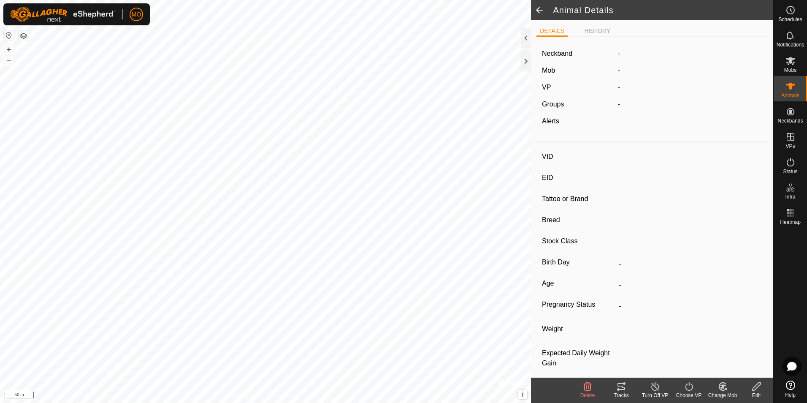
type input "0 kg"
type input "-"
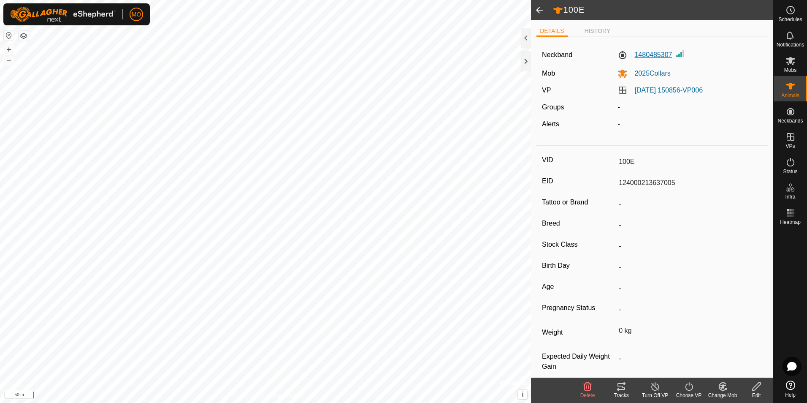
click at [663, 57] on label "1480485307" at bounding box center [644, 55] width 54 height 10
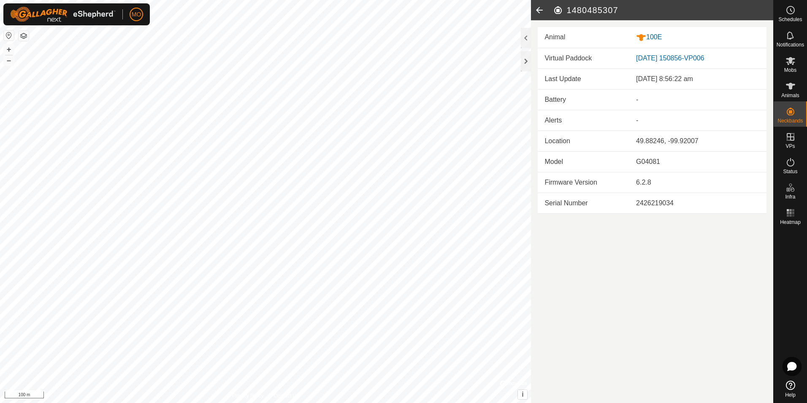
drag, startPoint x: 628, startPoint y: 9, endPoint x: 567, endPoint y: 12, distance: 61.7
click at [567, 12] on h2 "1480485307" at bounding box center [663, 10] width 220 height 10
copy h2 "1480485307"
click at [539, 8] on icon at bounding box center [539, 10] width 17 height 20
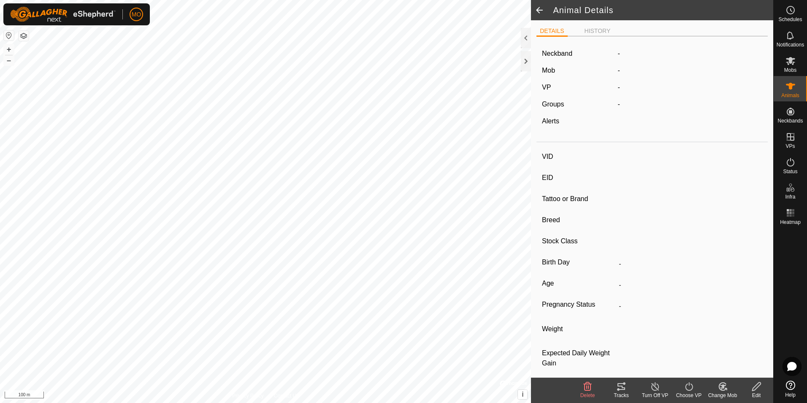
type input "100E"
type input "124000213637005"
type input "-"
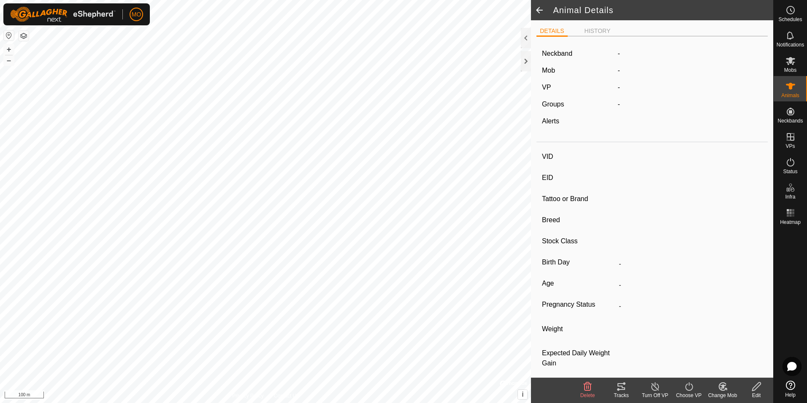
type input "0 kg"
type input "-"
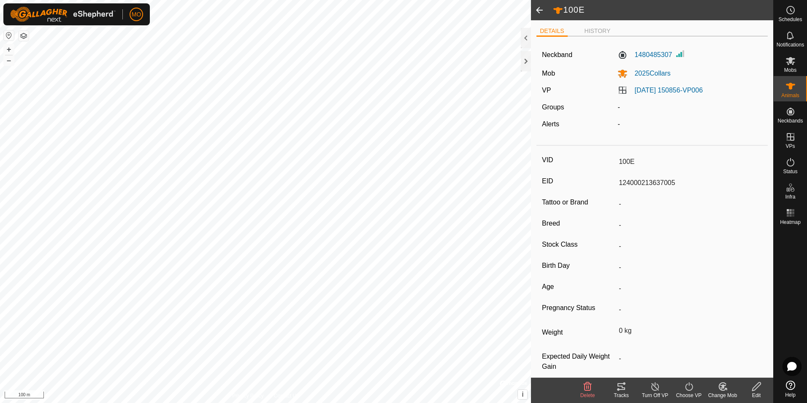
click at [622, 385] on icon at bounding box center [621, 386] width 10 height 10
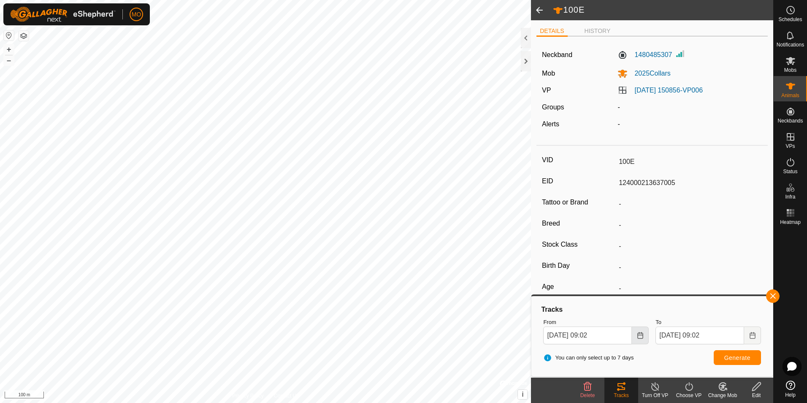
click at [643, 336] on icon "Choose Date" at bounding box center [639, 335] width 5 height 7
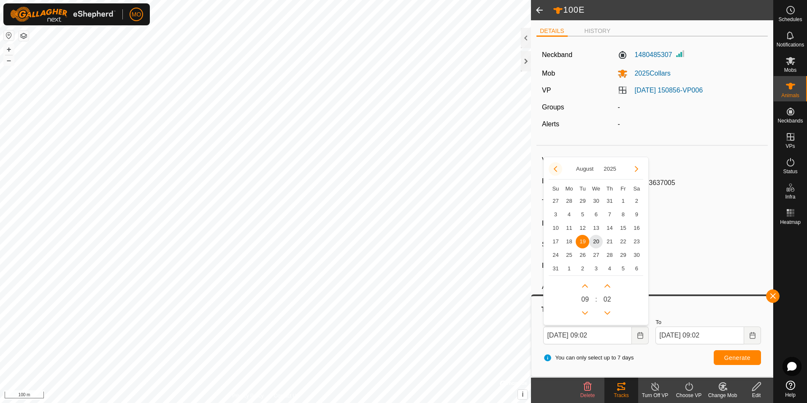
click at [556, 171] on button "Previous Month" at bounding box center [556, 169] width 14 height 14
click at [608, 216] on span "12" at bounding box center [610, 215] width 14 height 14
type input "[DATE] 09:02"
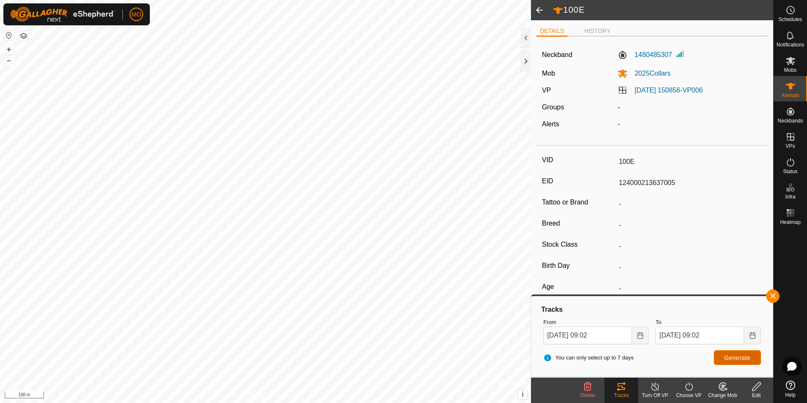
click at [733, 360] on span "Generate" at bounding box center [737, 357] width 26 height 7
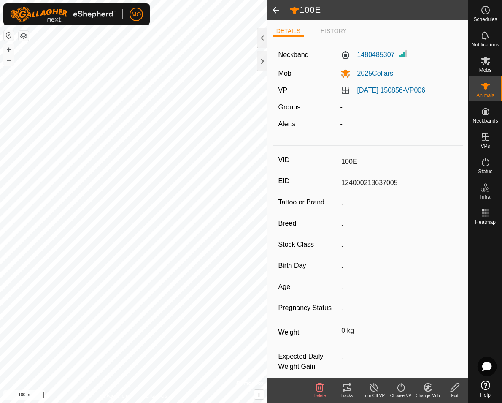
click at [343, 390] on icon at bounding box center [344, 390] width 3 height 3
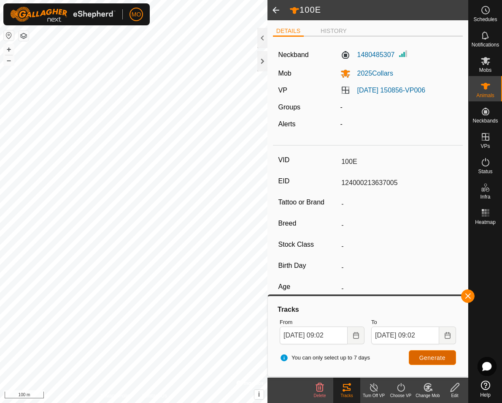
click at [424, 355] on span "Generate" at bounding box center [433, 357] width 26 height 7
